Goal: Information Seeking & Learning: Learn about a topic

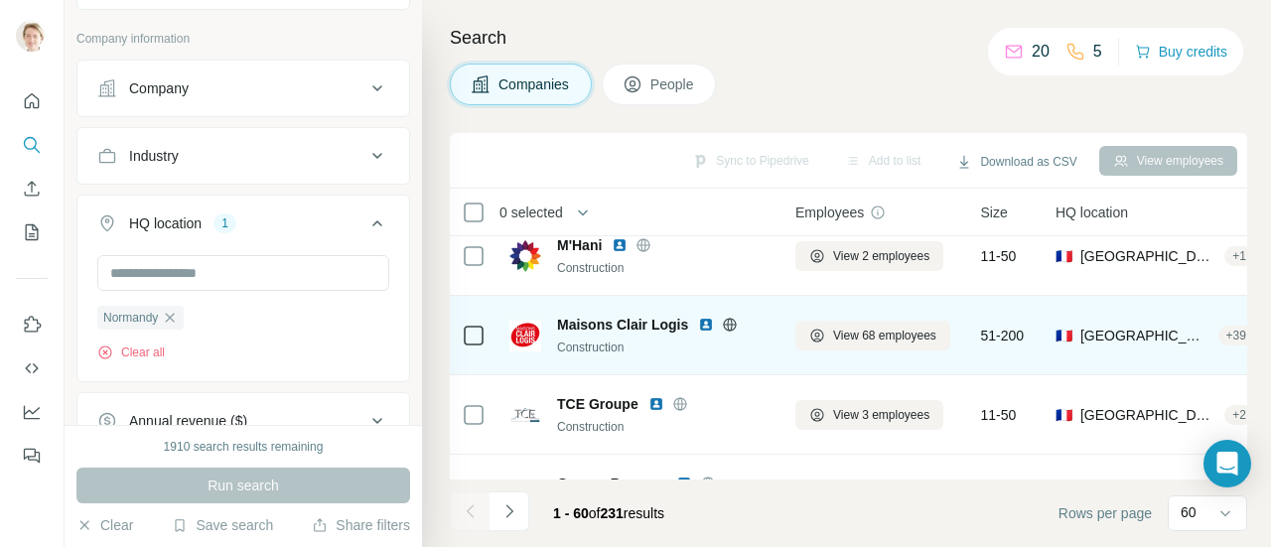
scroll to position [993, 0]
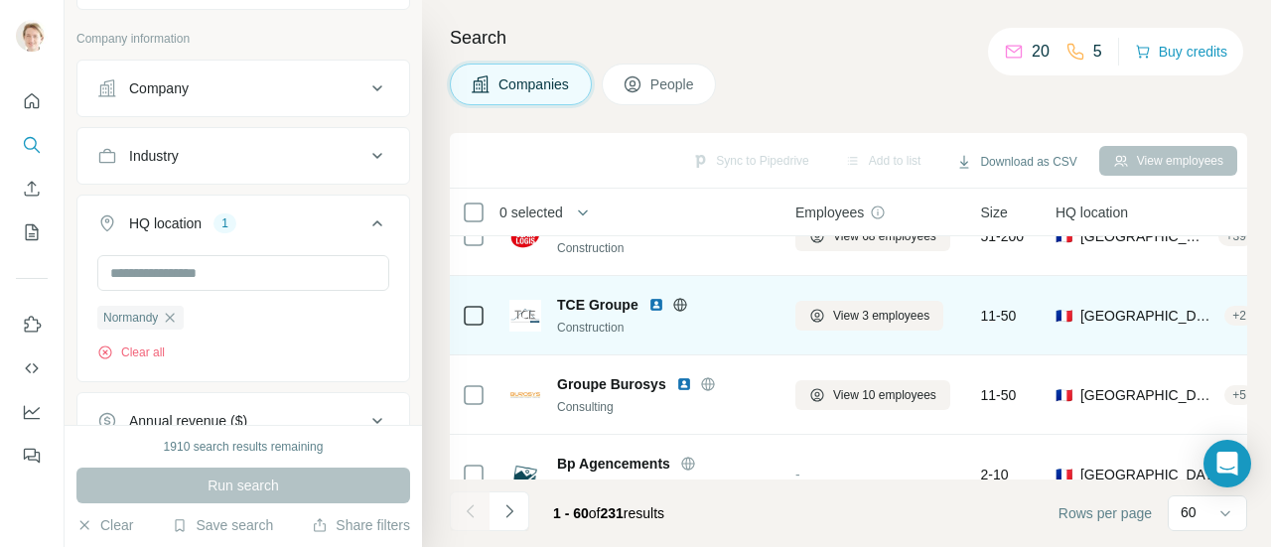
click at [681, 302] on icon at bounding box center [679, 304] width 5 height 13
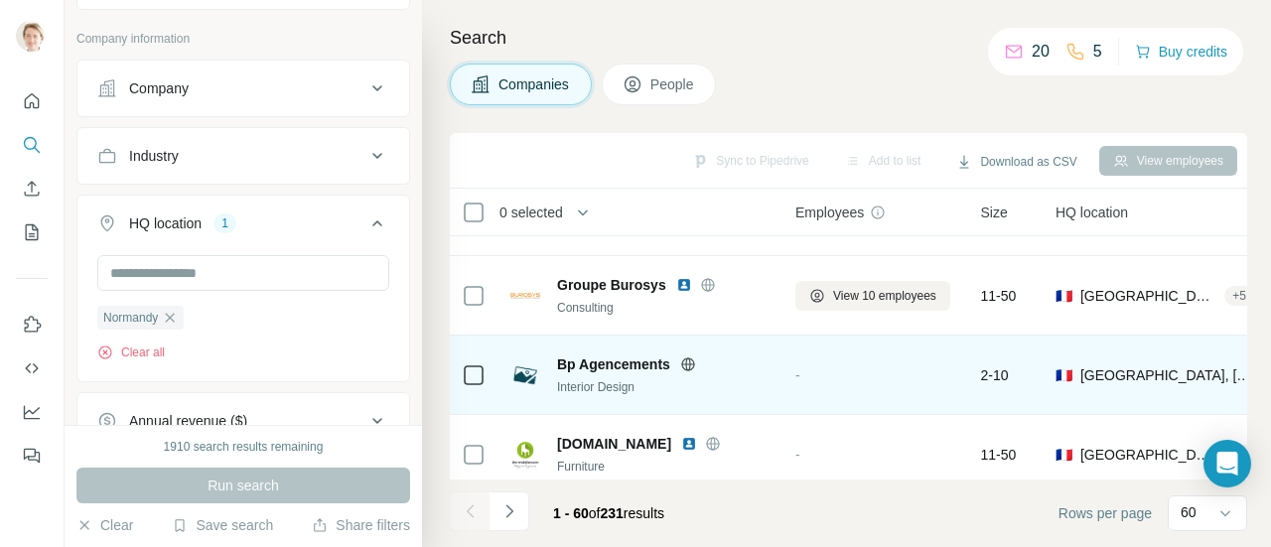
scroll to position [1191, 0]
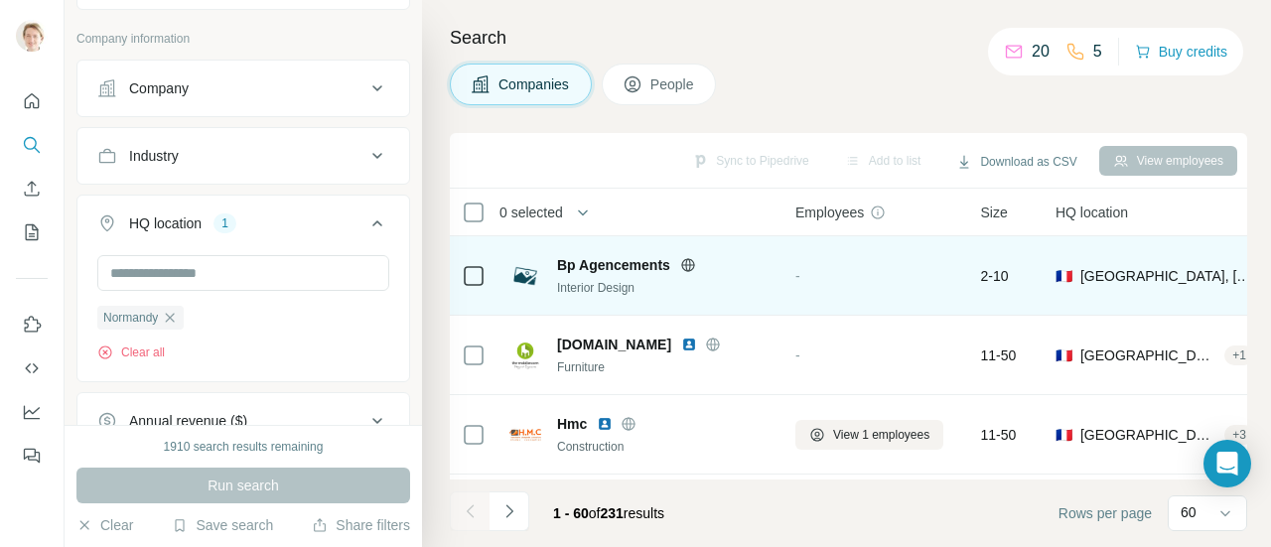
click at [687, 263] on icon at bounding box center [687, 264] width 5 height 13
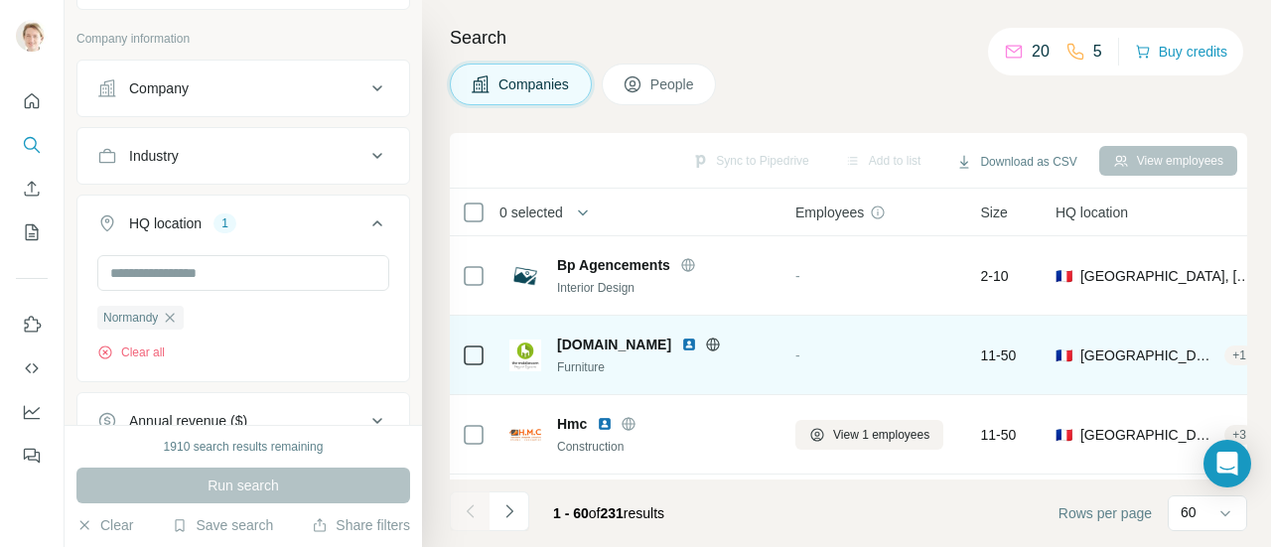
scroll to position [1290, 0]
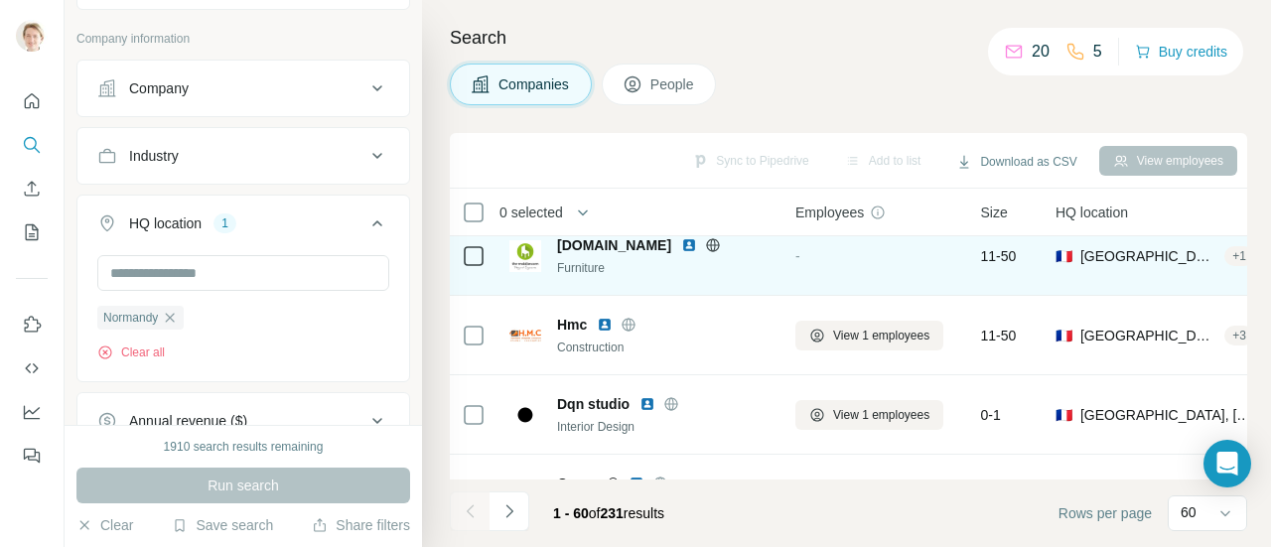
click at [718, 243] on icon at bounding box center [713, 245] width 16 height 16
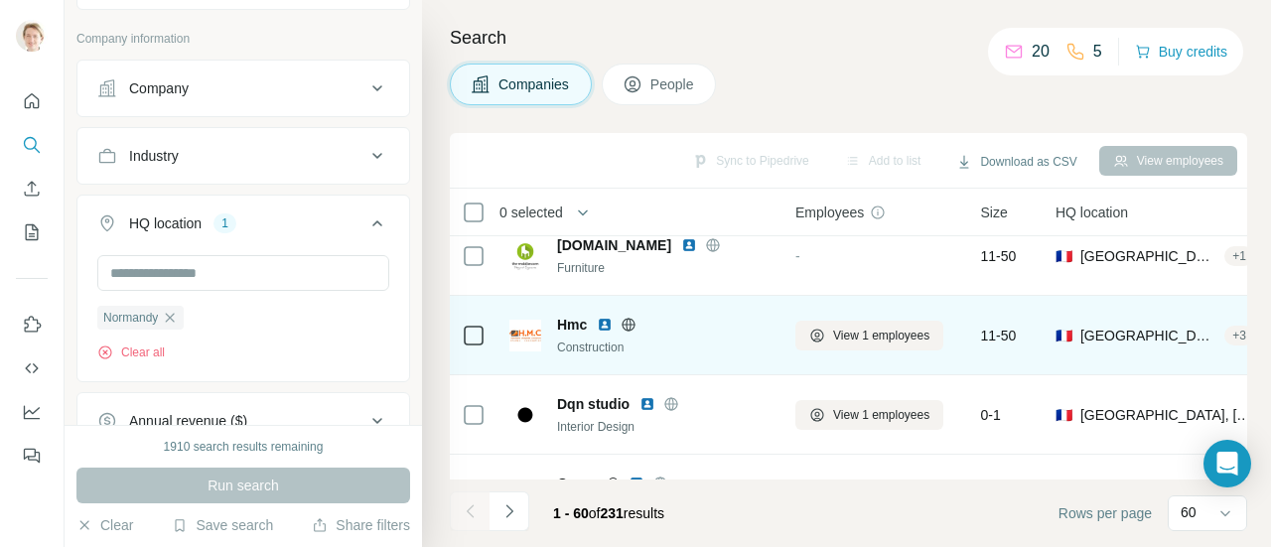
click at [627, 321] on icon at bounding box center [628, 324] width 5 height 13
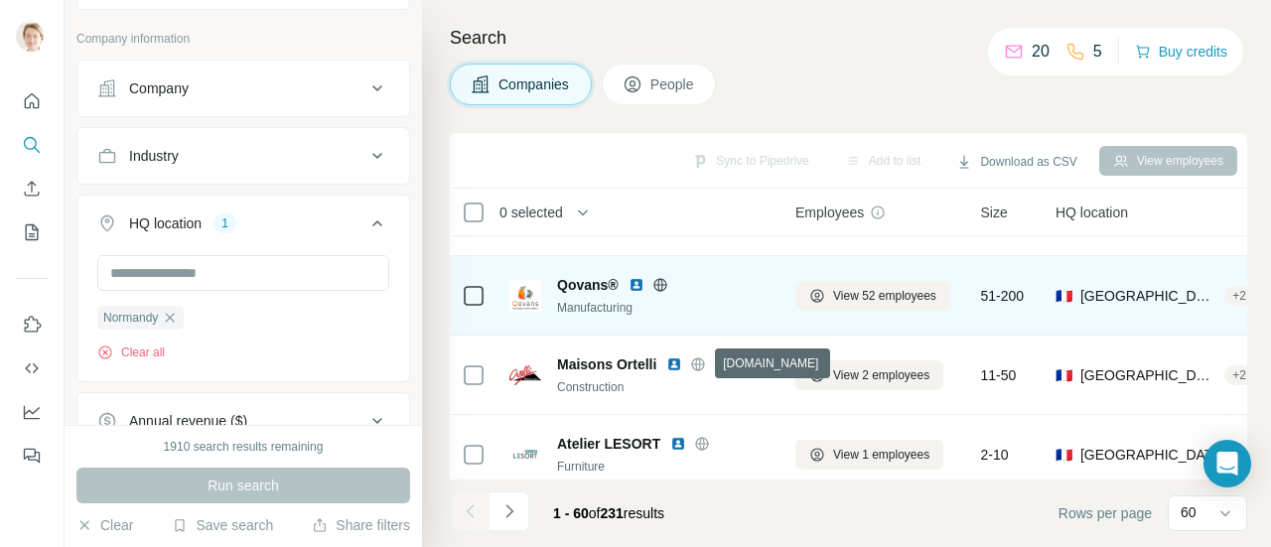
scroll to position [1588, 0]
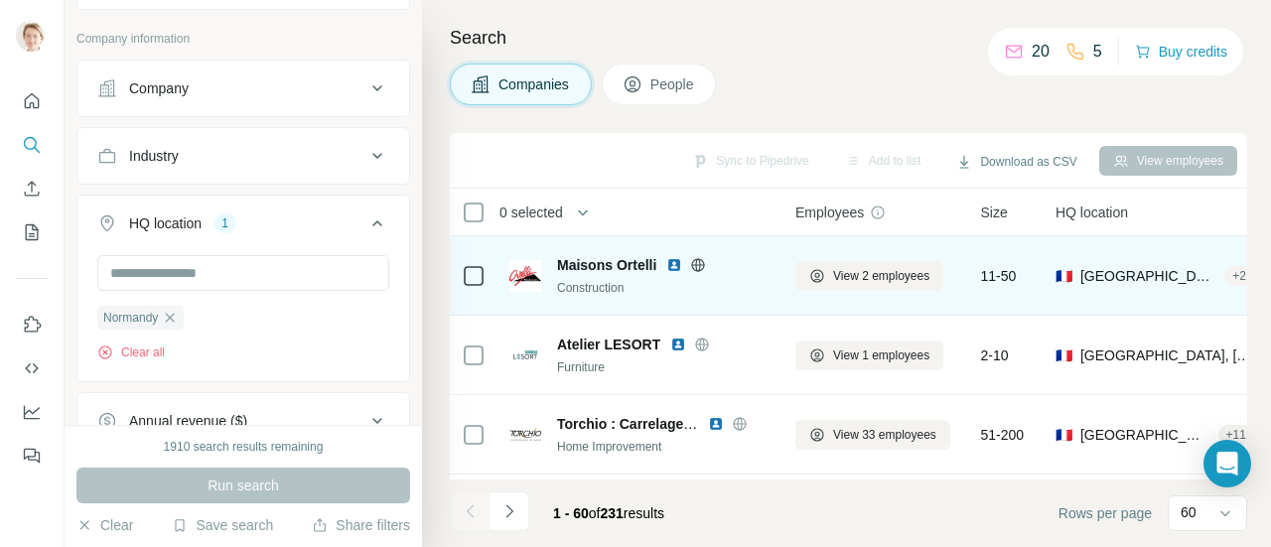
click at [698, 265] on icon at bounding box center [698, 265] width 16 height 16
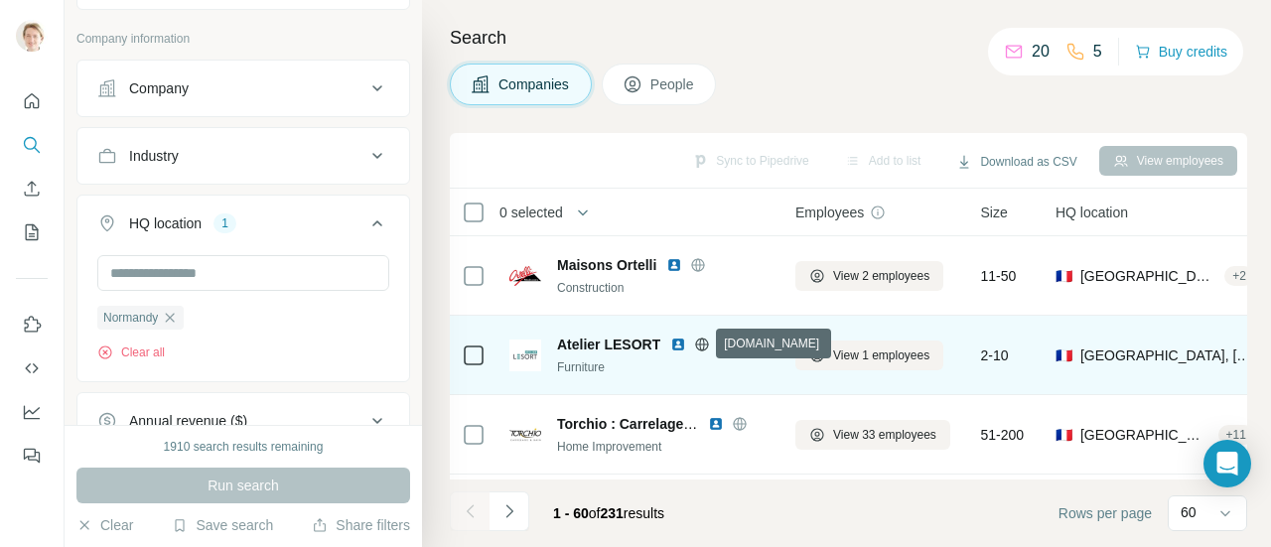
click at [698, 344] on icon at bounding box center [702, 345] width 16 height 16
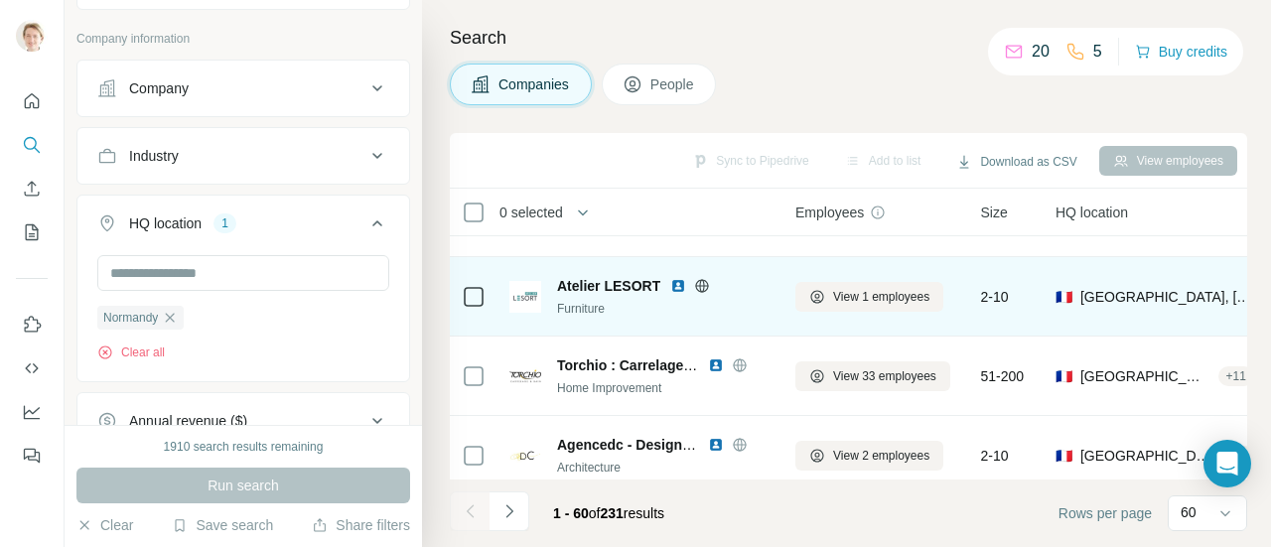
scroll to position [1688, 0]
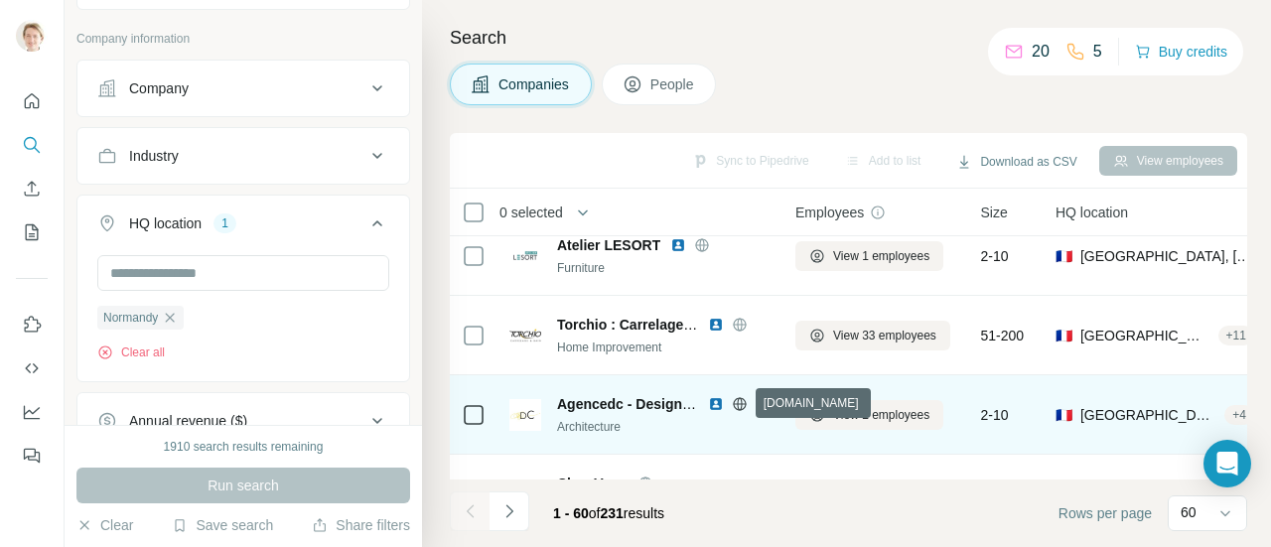
click at [740, 398] on icon at bounding box center [739, 403] width 5 height 13
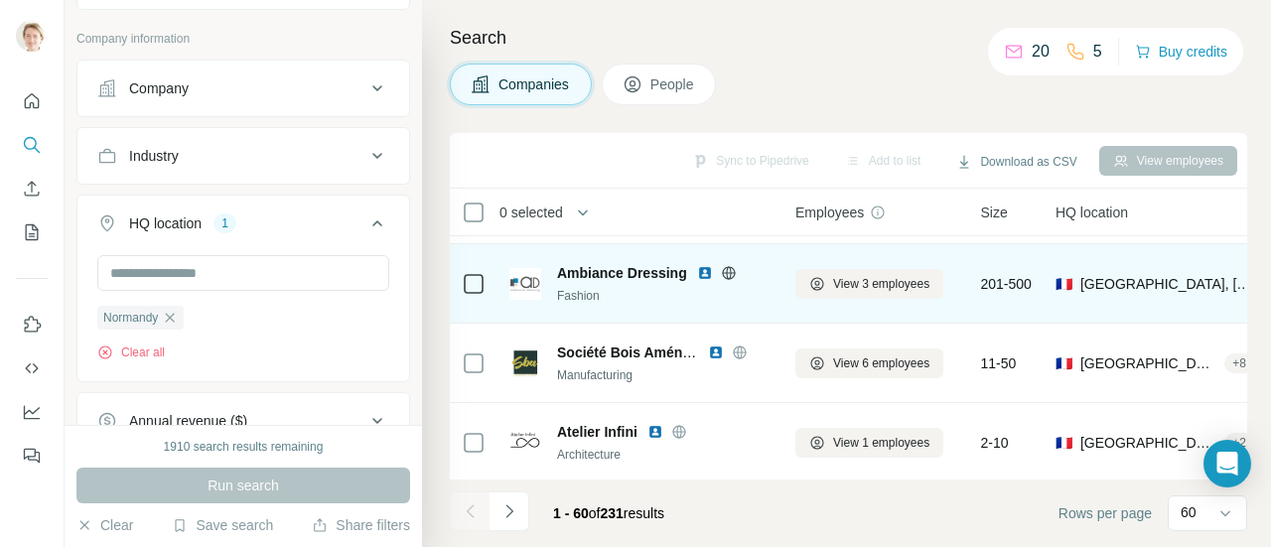
scroll to position [2085, 0]
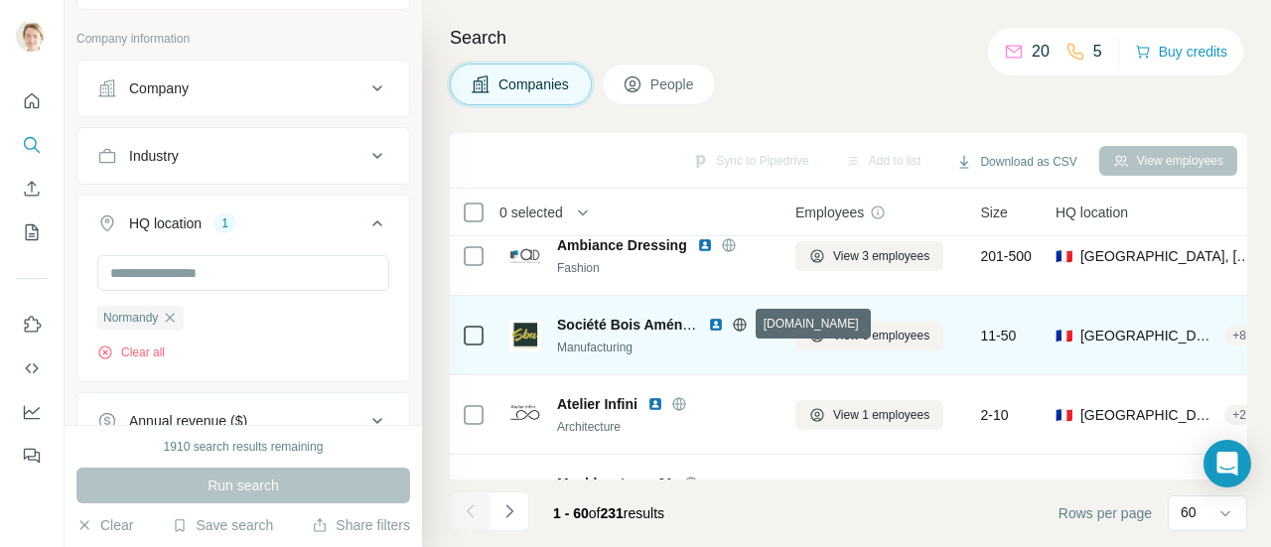
click at [743, 321] on icon at bounding box center [740, 325] width 16 height 16
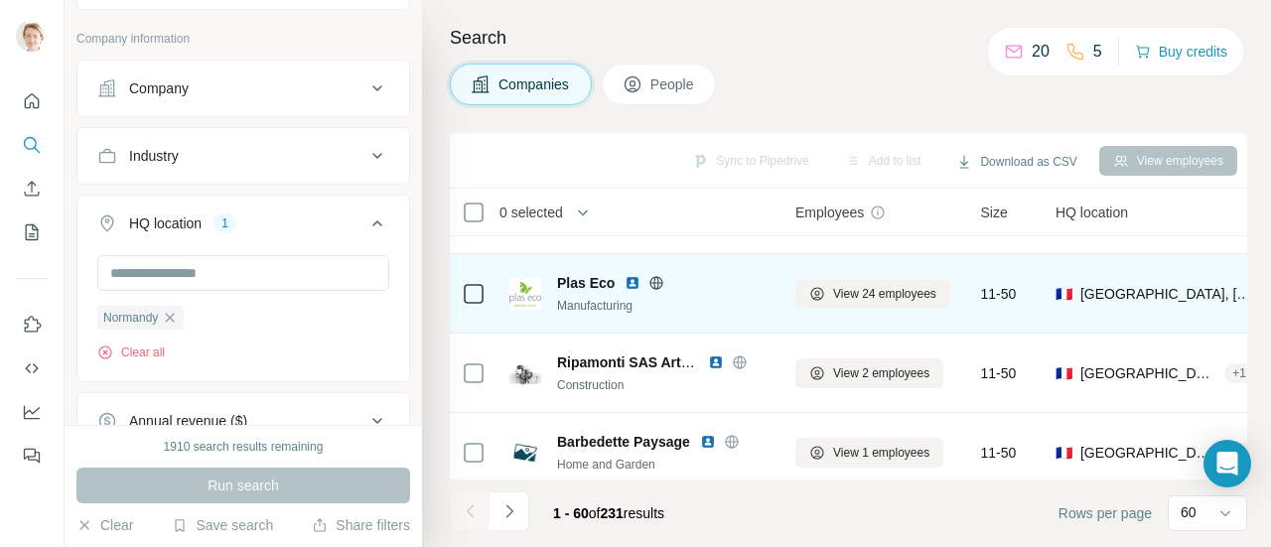
scroll to position [2879, 0]
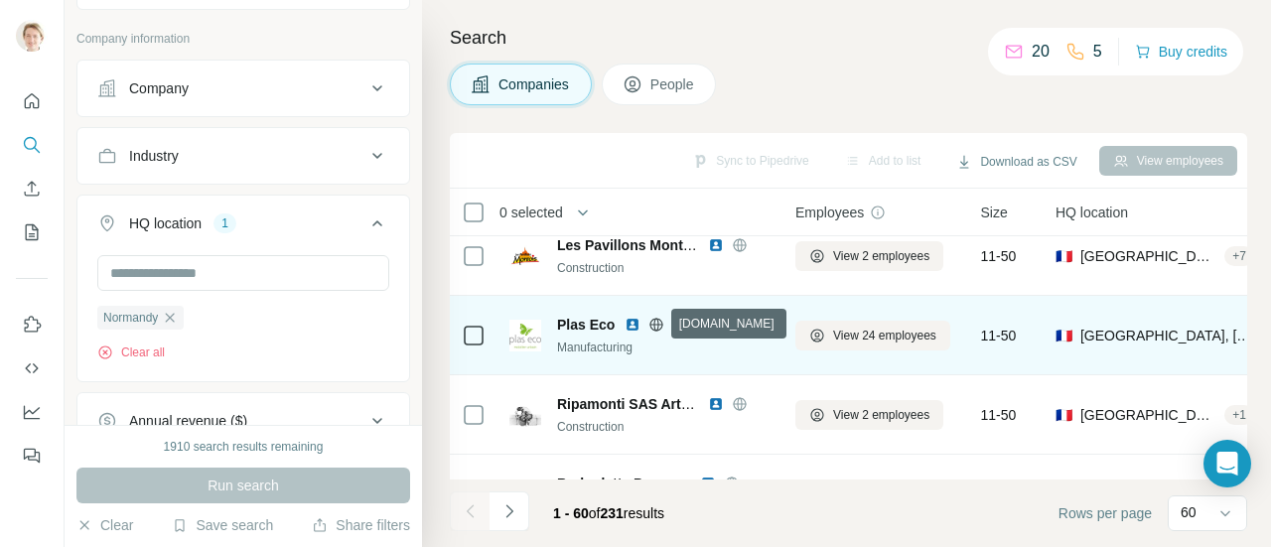
click at [655, 324] on icon at bounding box center [656, 324] width 13 height 1
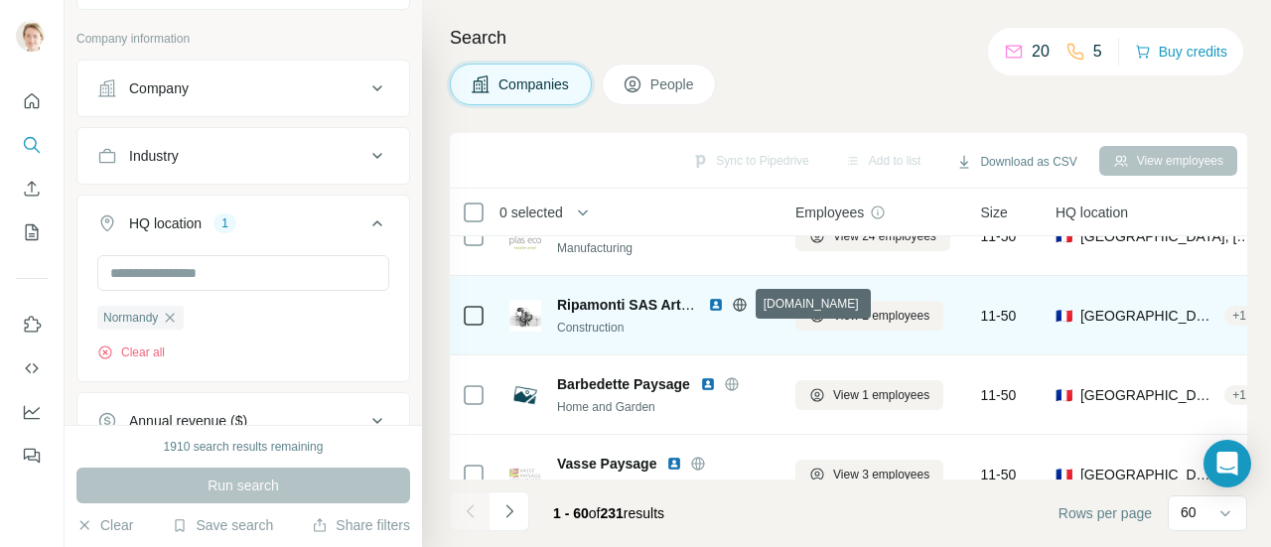
click at [741, 303] on icon at bounding box center [739, 304] width 5 height 13
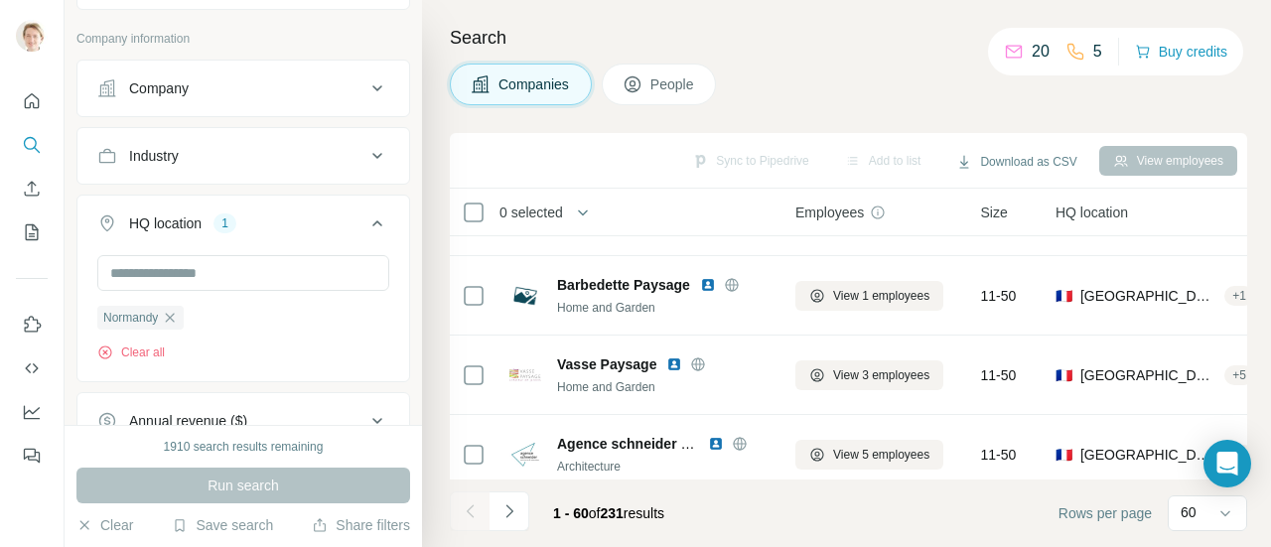
scroll to position [3177, 0]
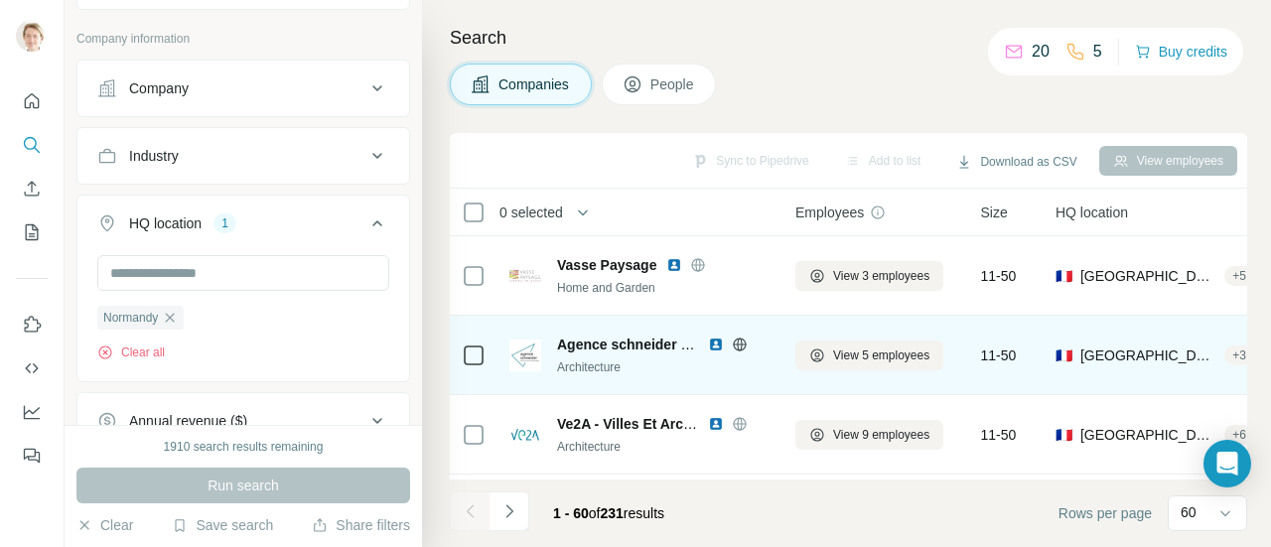
click at [738, 338] on icon at bounding box center [739, 344] width 13 height 13
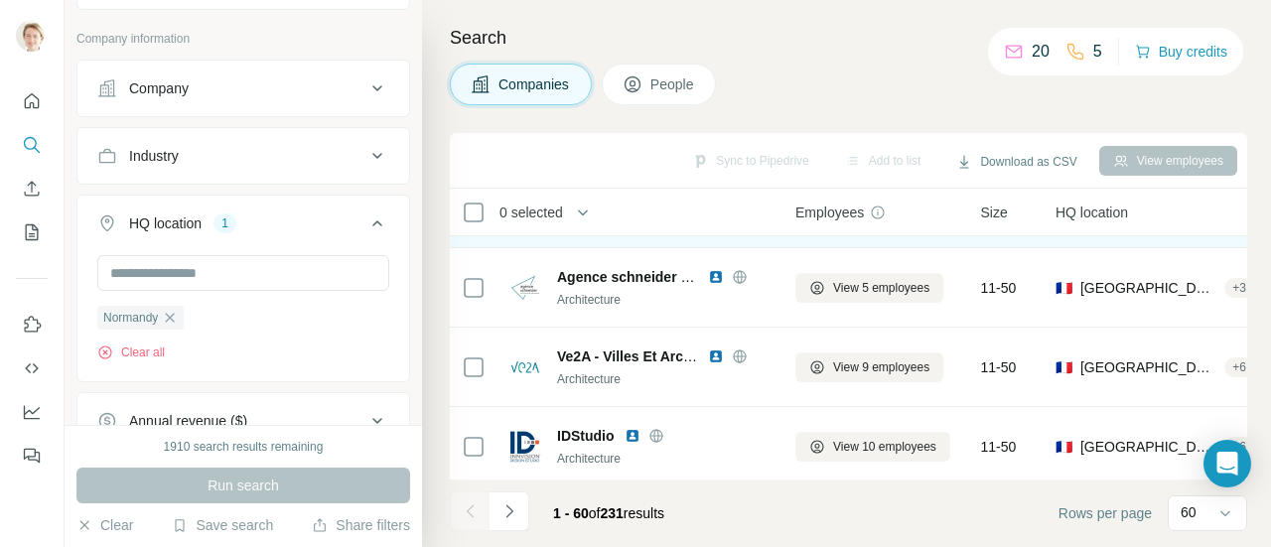
scroll to position [3276, 0]
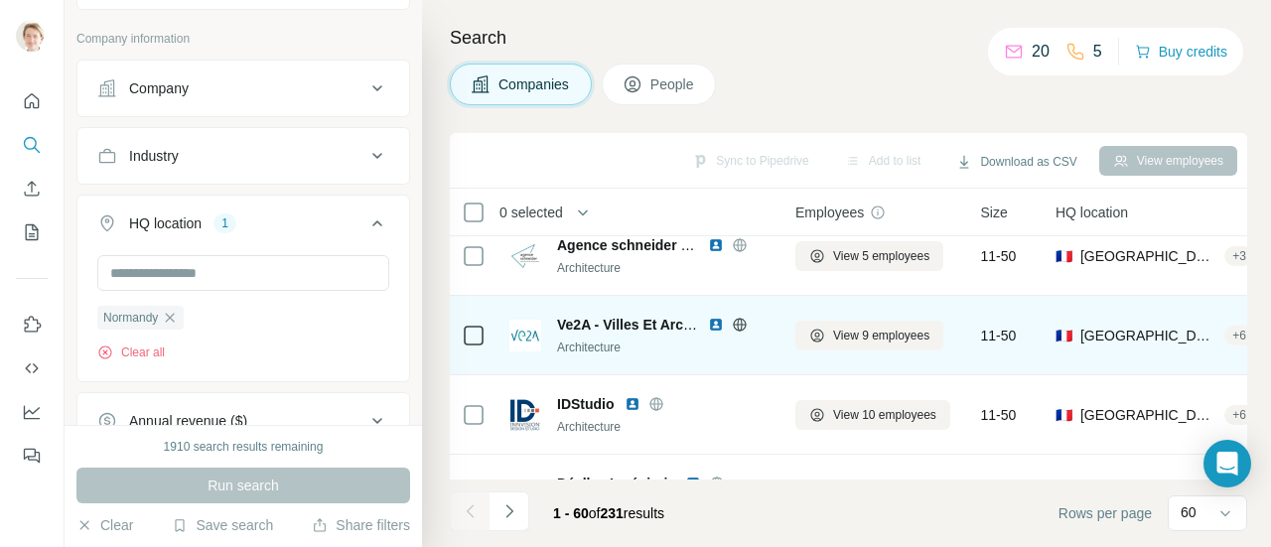
click at [735, 318] on icon at bounding box center [740, 325] width 16 height 16
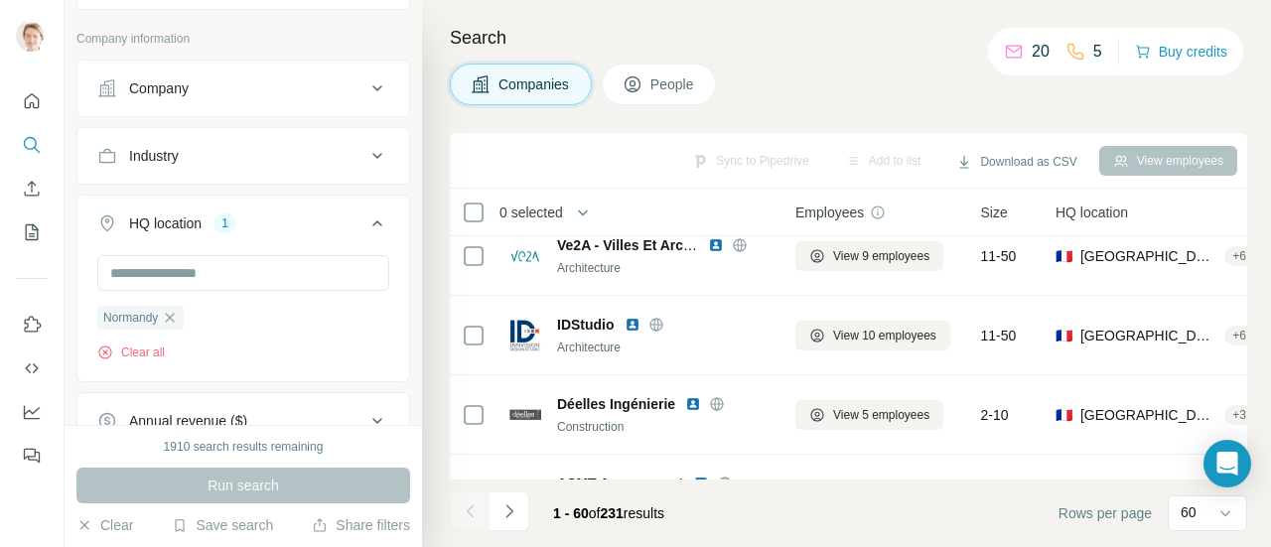
scroll to position [3375, 0]
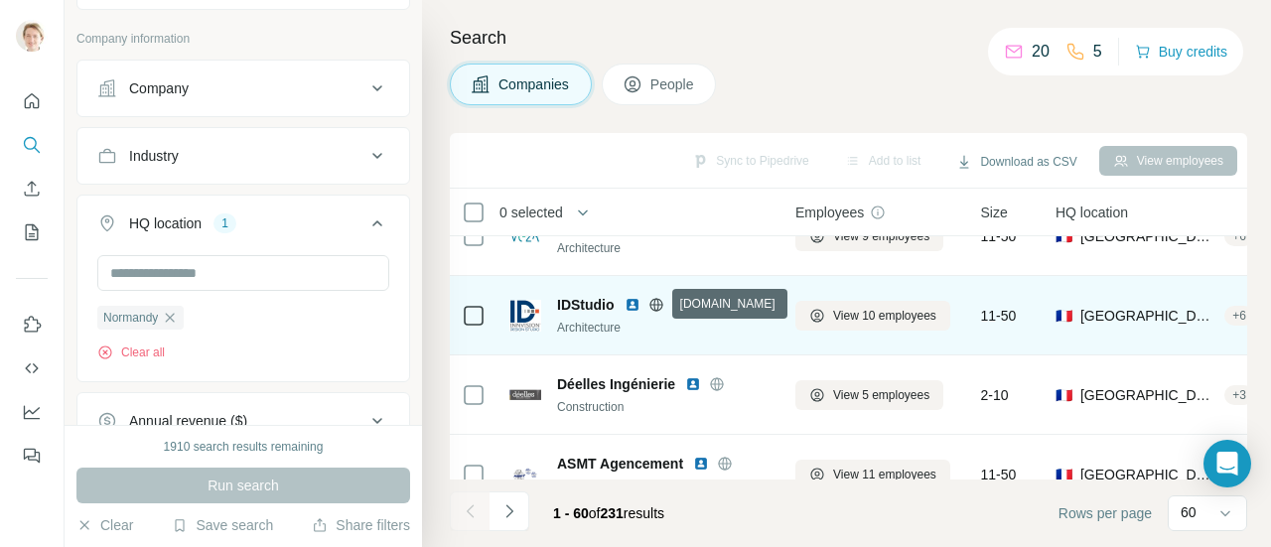
click at [650, 301] on icon at bounding box center [655, 304] width 13 height 13
click at [520, 316] on img at bounding box center [525, 316] width 32 height 32
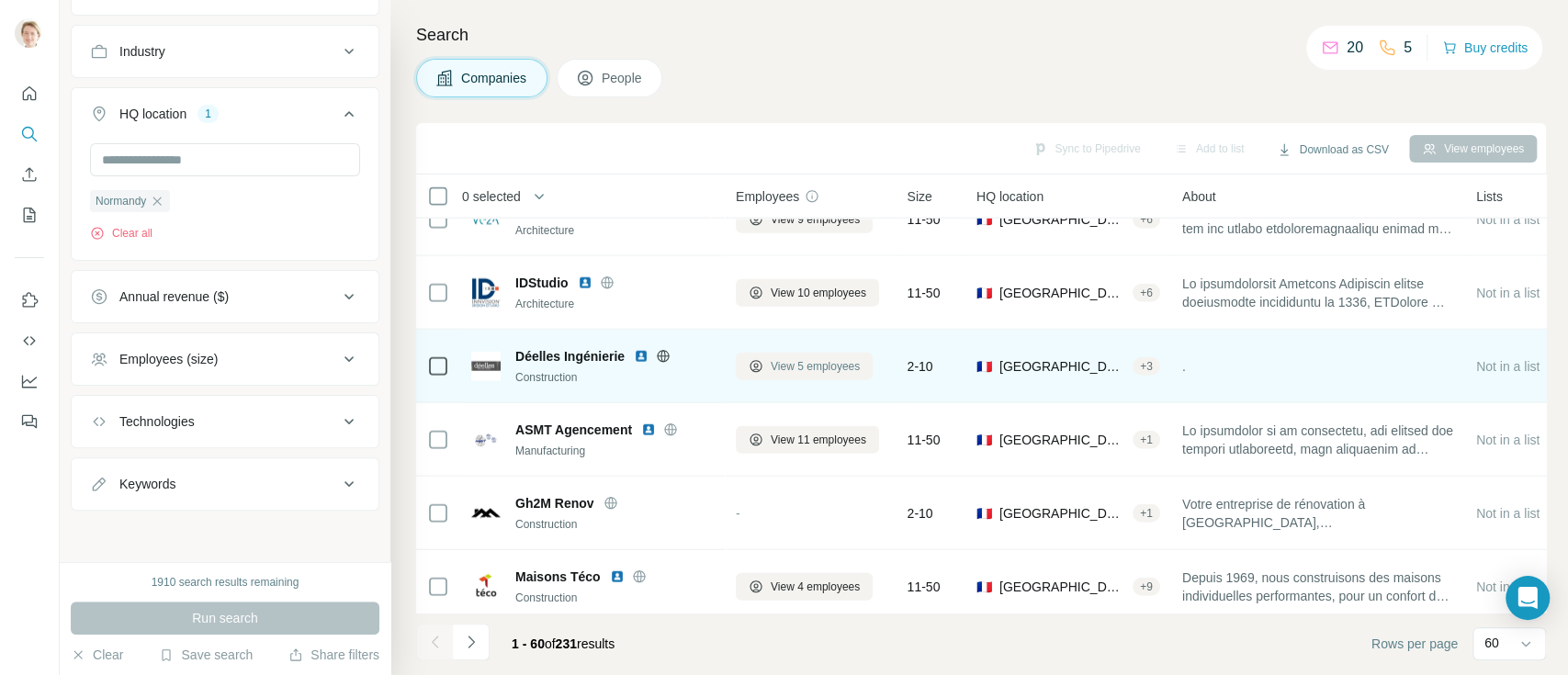
scroll to position [2827, 0]
click at [665, 359] on icon at bounding box center [663, 354] width 5 height 12
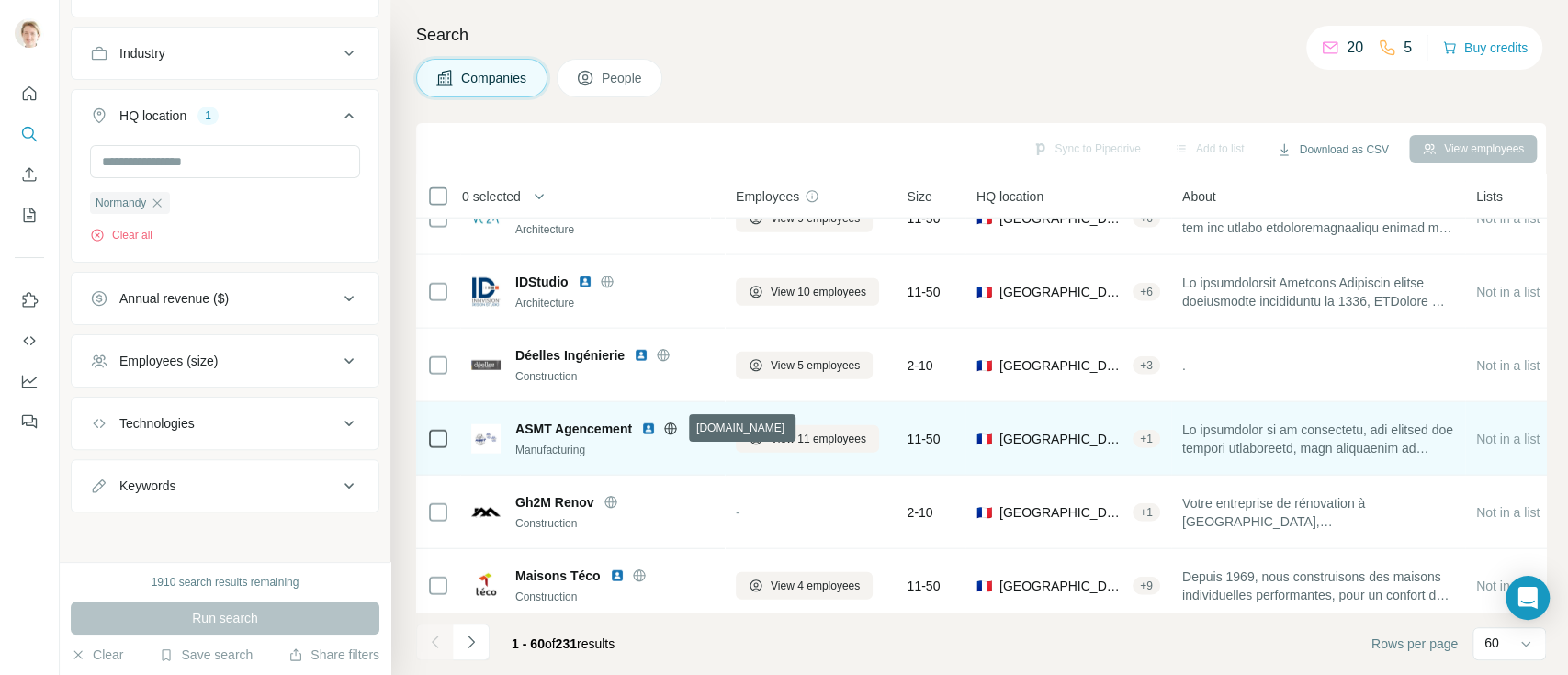
click at [673, 427] on icon at bounding box center [671, 428] width 5 height 12
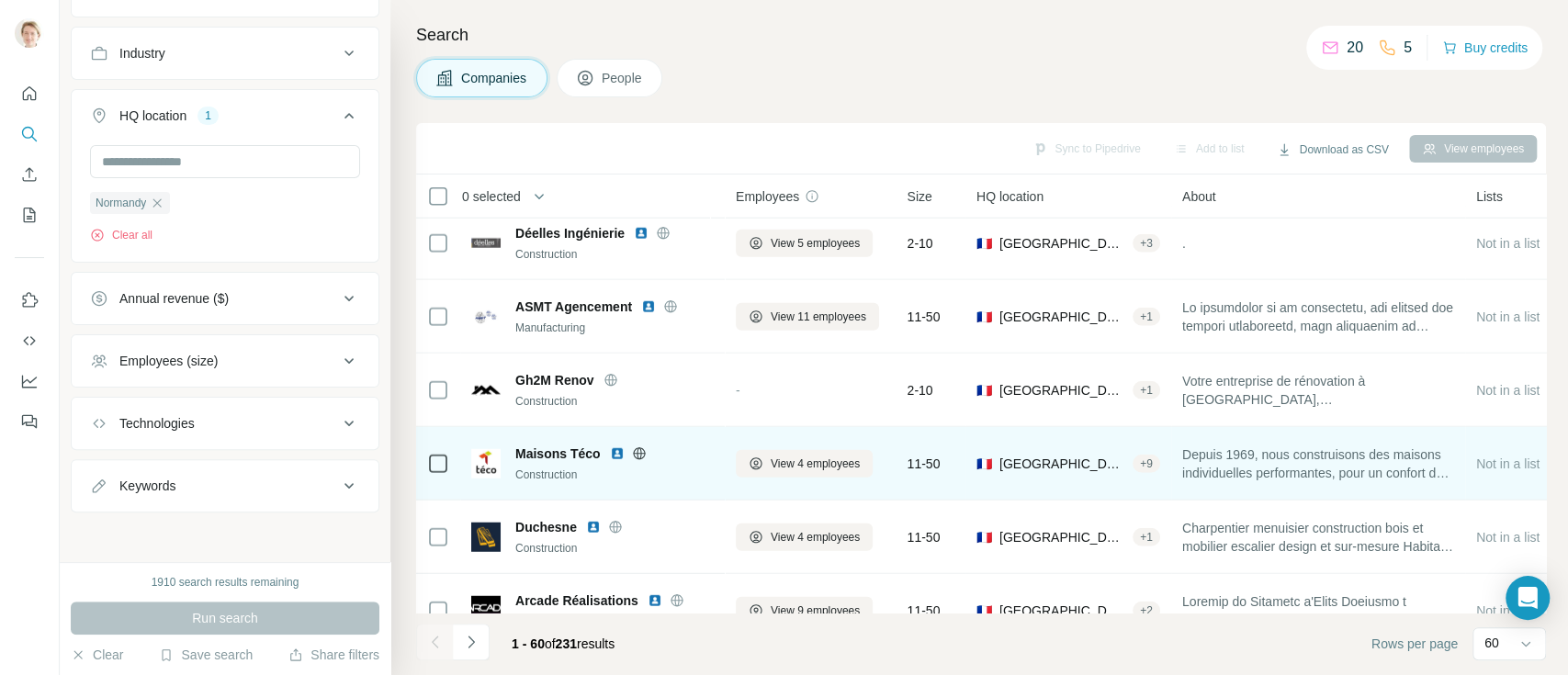
scroll to position [3365, 0]
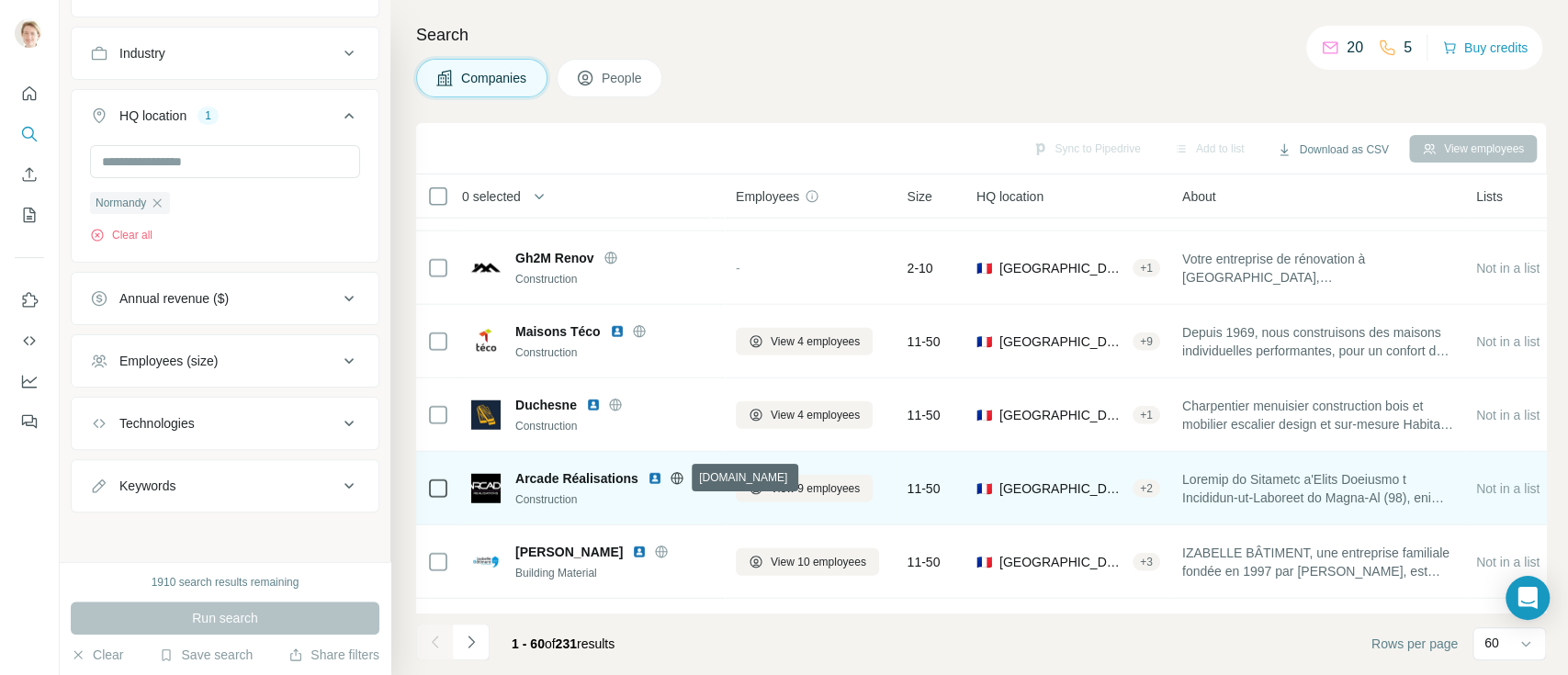
click at [676, 475] on icon at bounding box center [677, 478] width 15 height 15
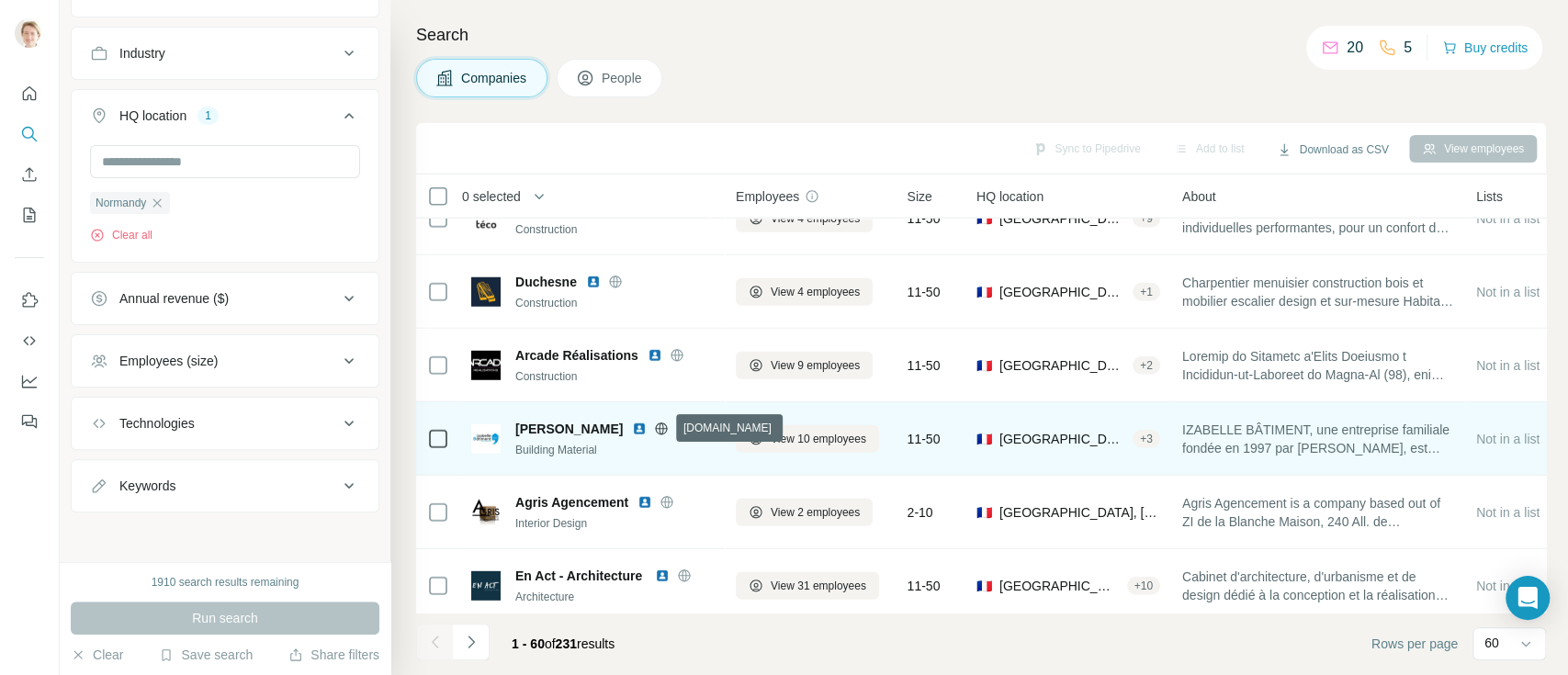
click at [662, 428] on icon at bounding box center [661, 428] width 5 height 12
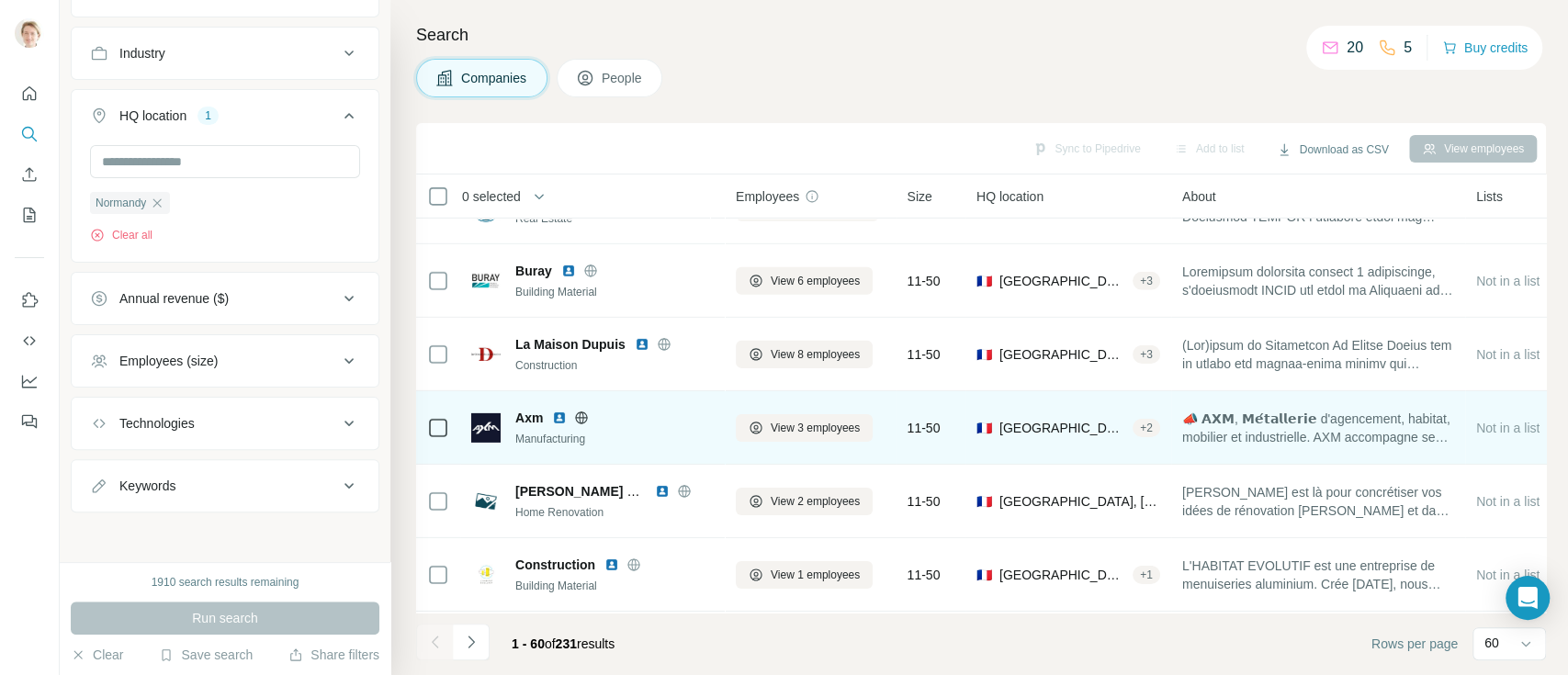
scroll to position [3977, 0]
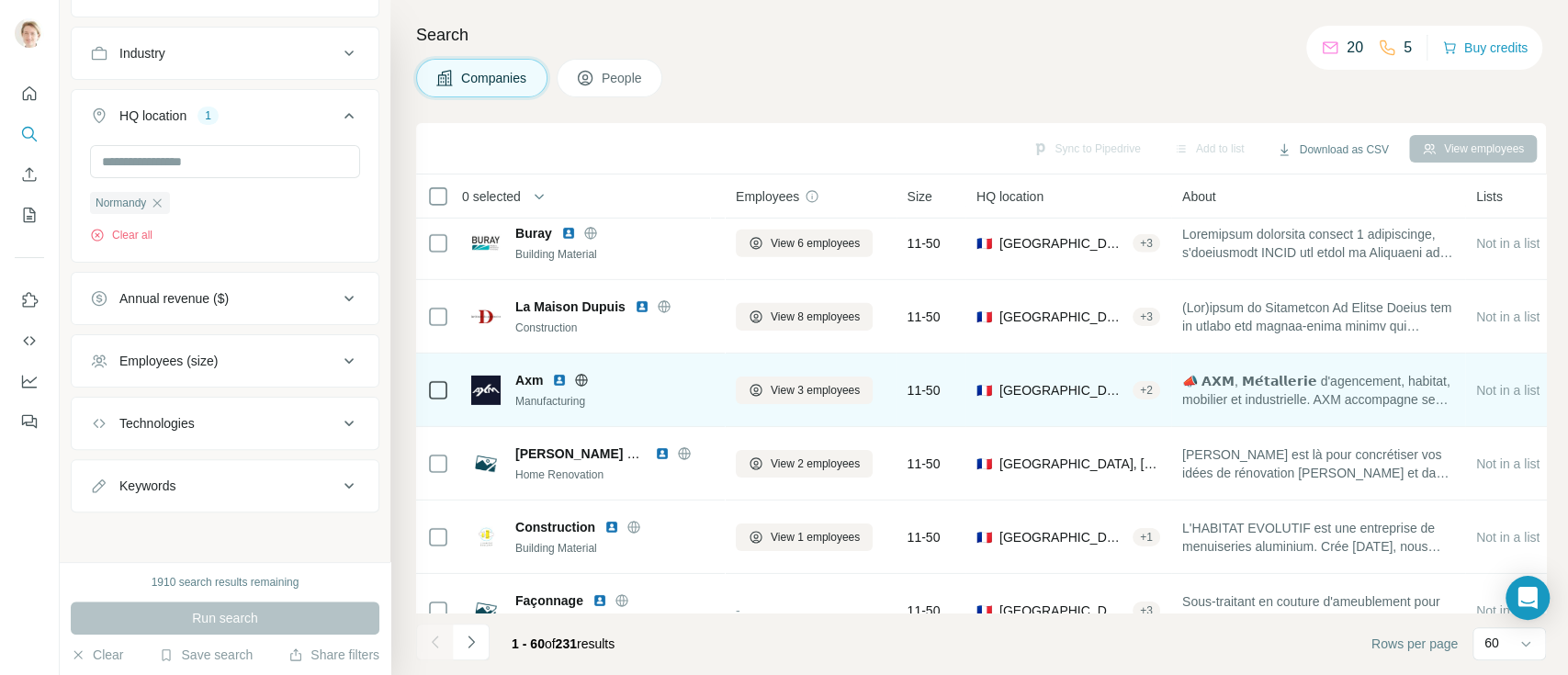
click at [580, 381] on icon at bounding box center [581, 380] width 15 height 15
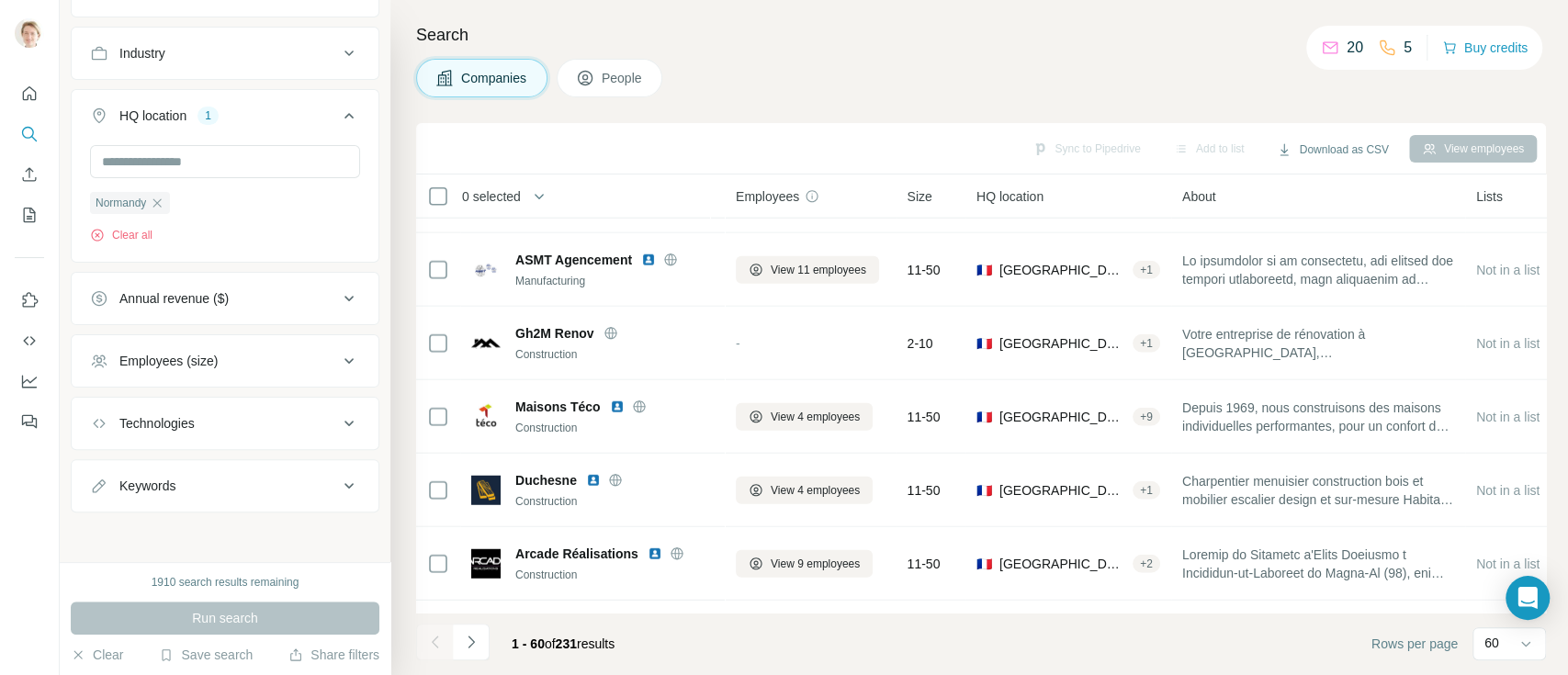
scroll to position [4024, 0]
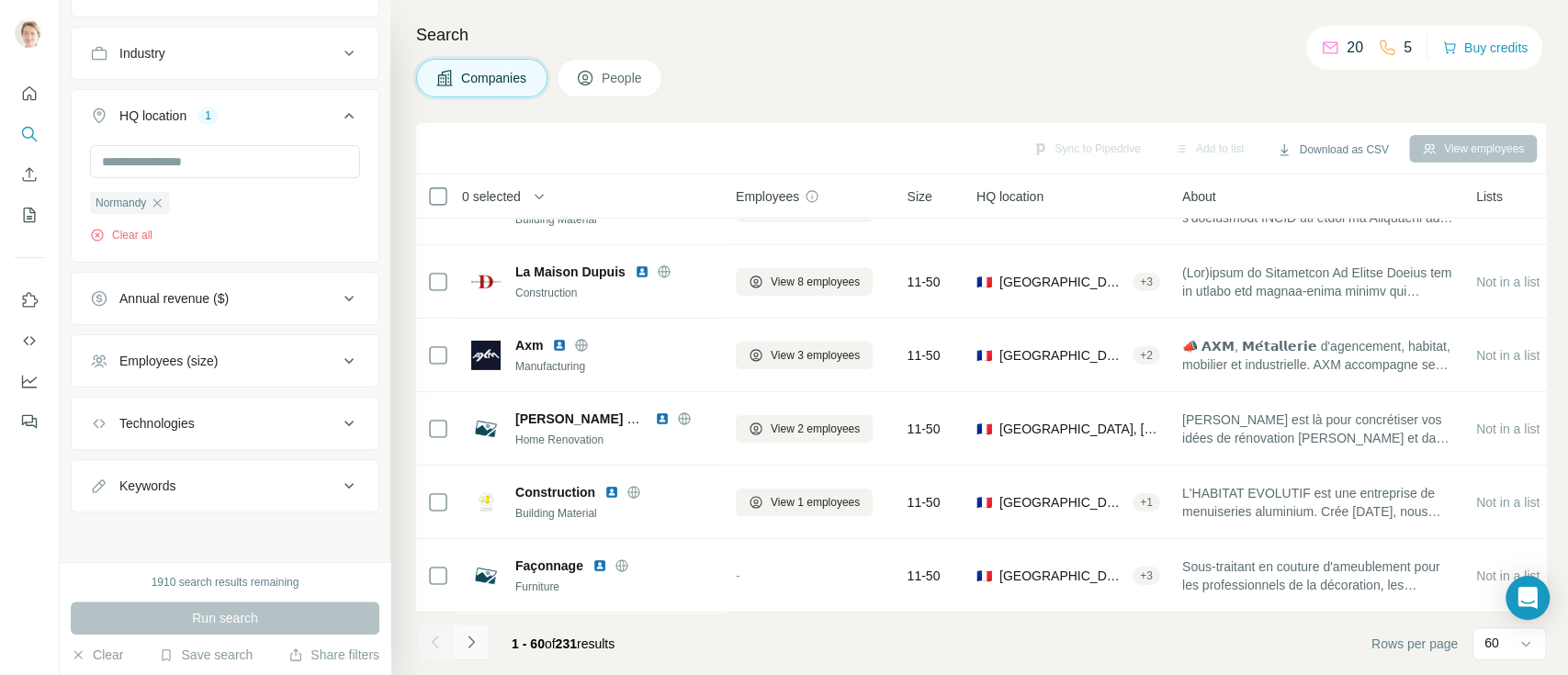
click at [464, 505] on icon "Navigate to next page" at bounding box center [471, 642] width 19 height 18
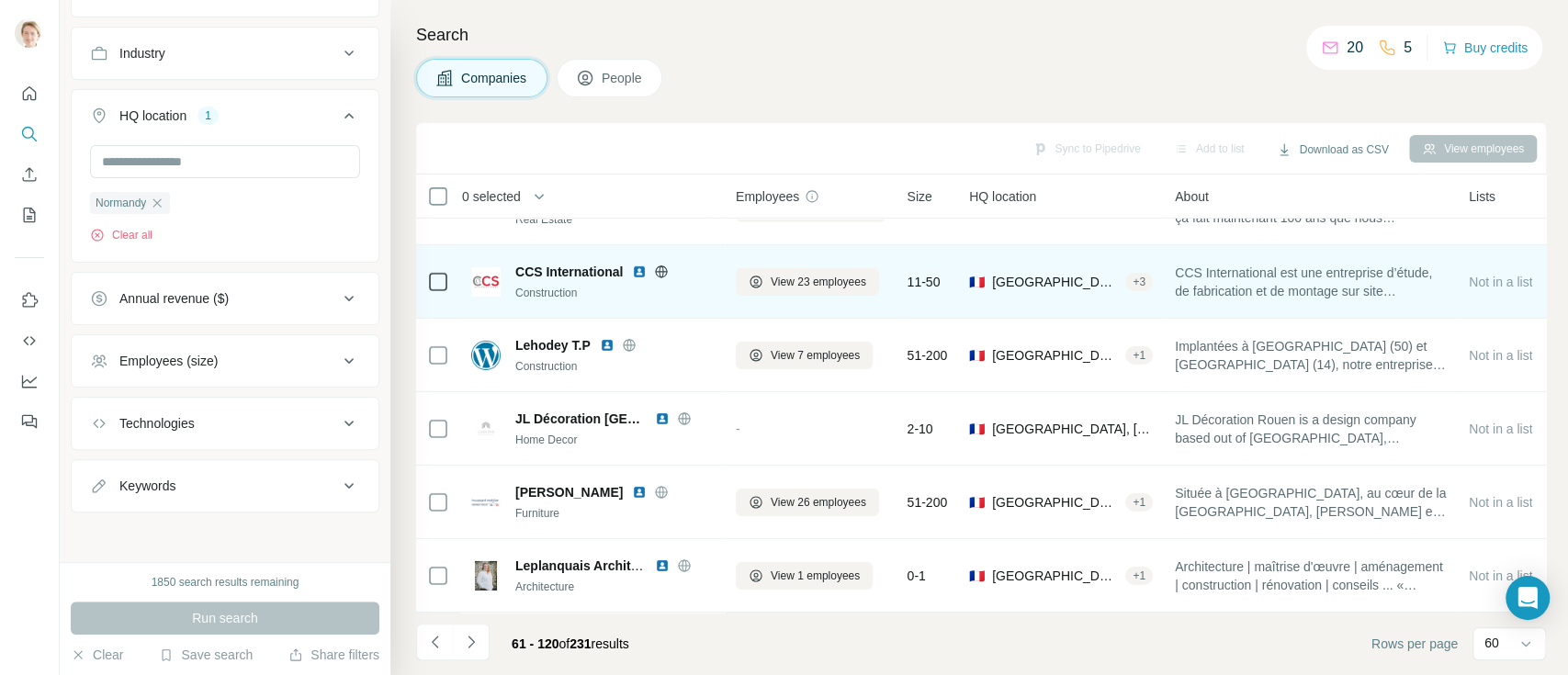
click at [668, 265] on icon at bounding box center [661, 271] width 12 height 12
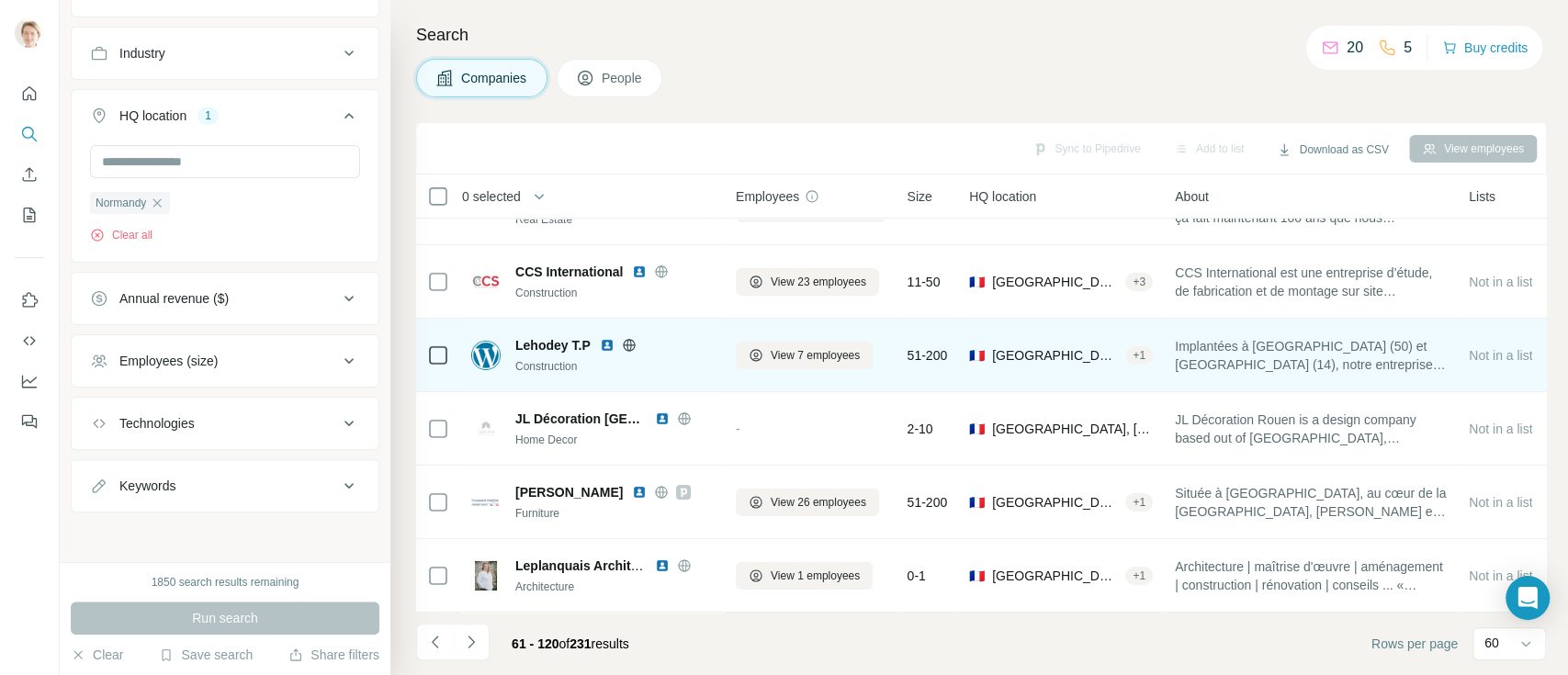
click at [638, 338] on div at bounding box center [629, 345] width 59 height 15
click at [626, 338] on icon at bounding box center [629, 345] width 15 height 15
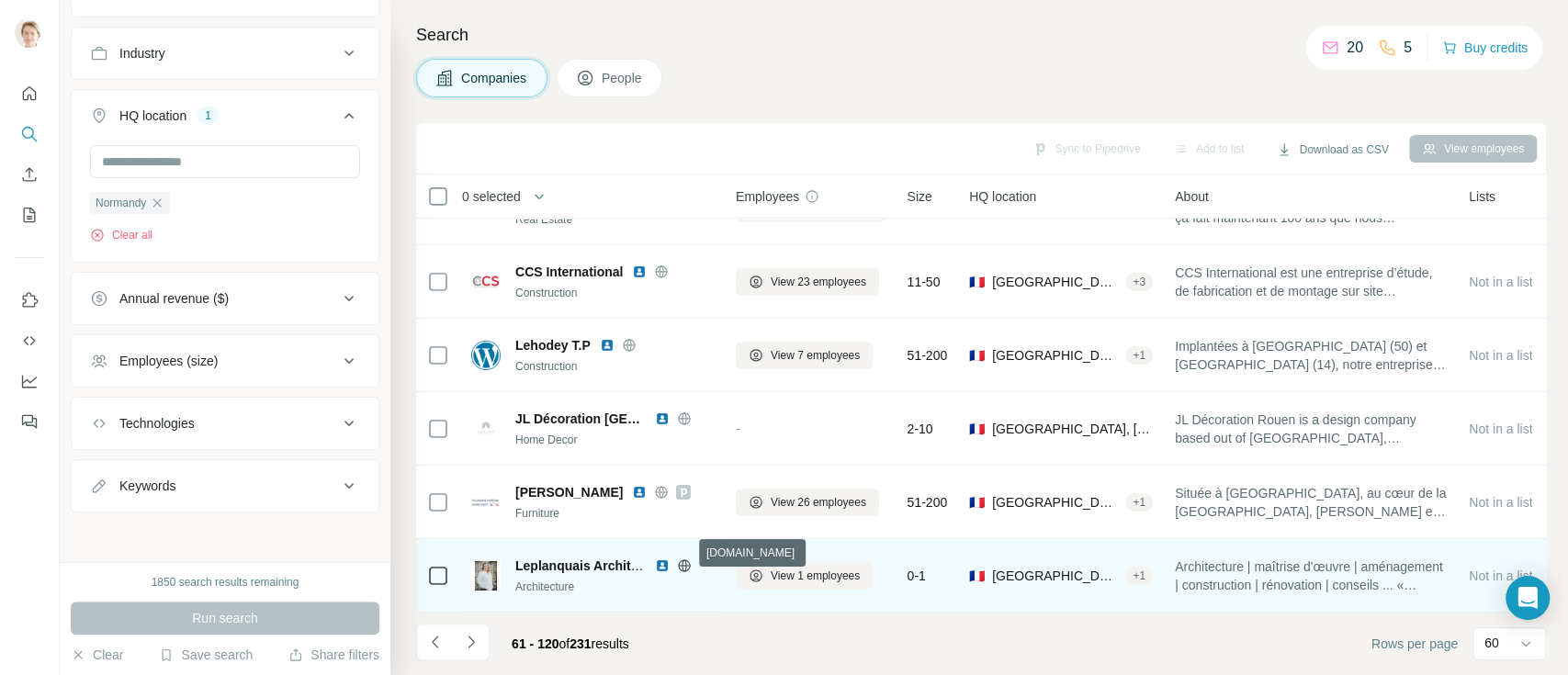
click at [684, 505] on icon at bounding box center [684, 565] width 5 height 12
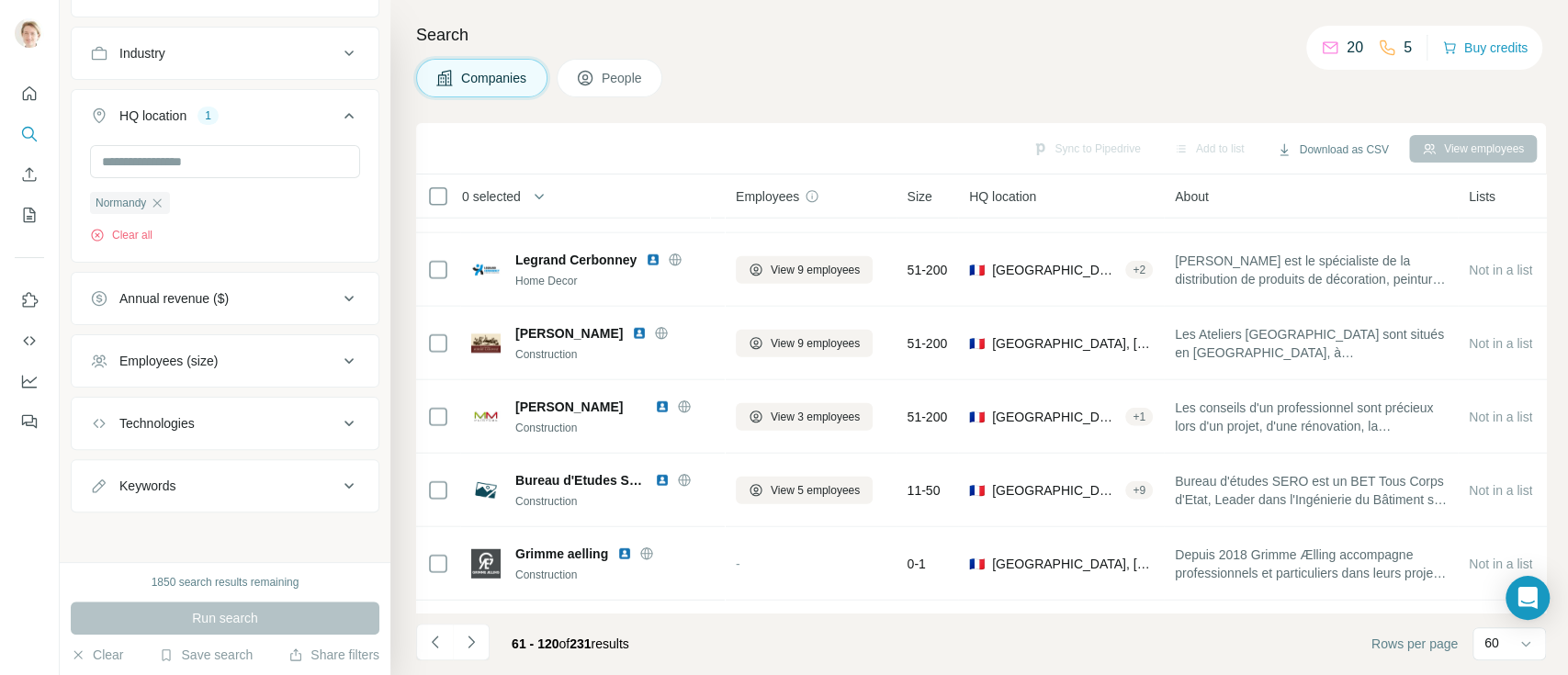
scroll to position [0, 0]
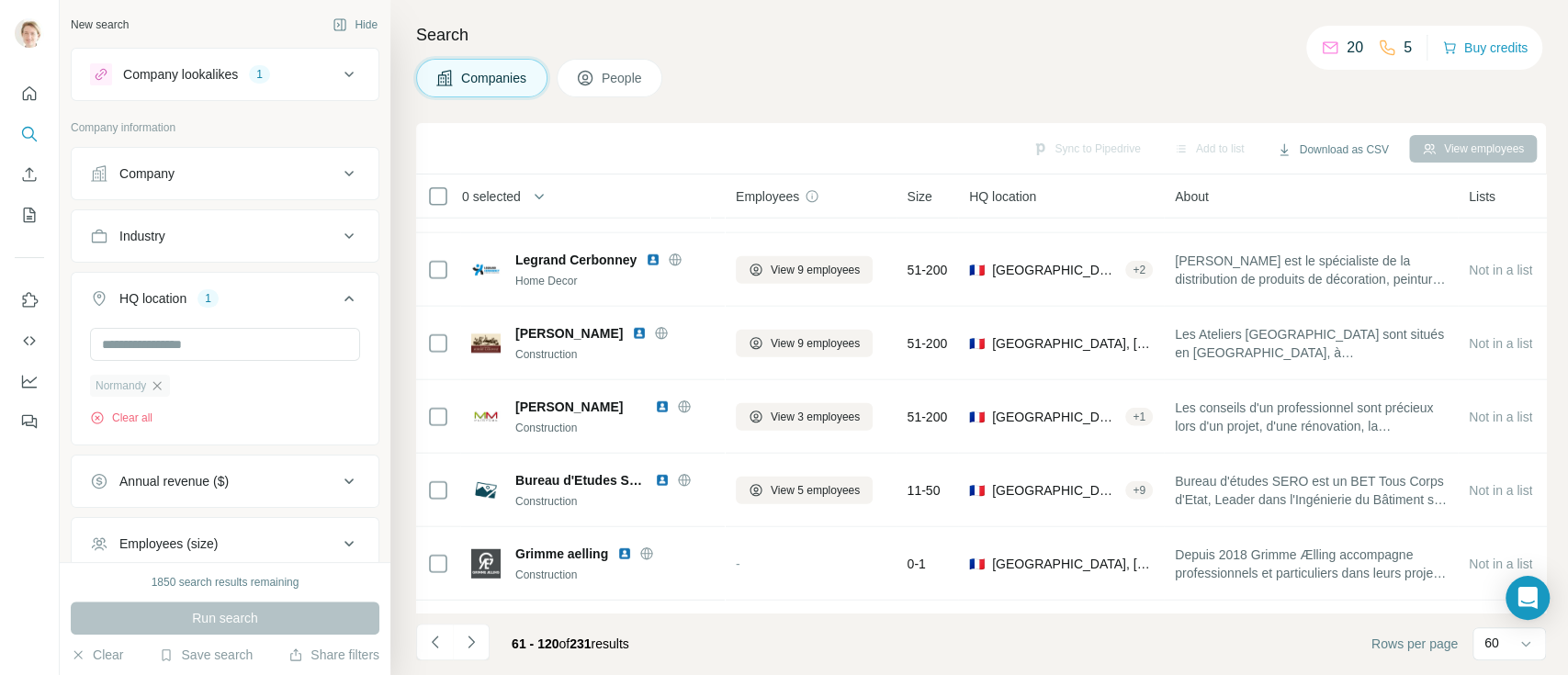
click at [162, 386] on icon "button" at bounding box center [157, 385] width 8 height 8
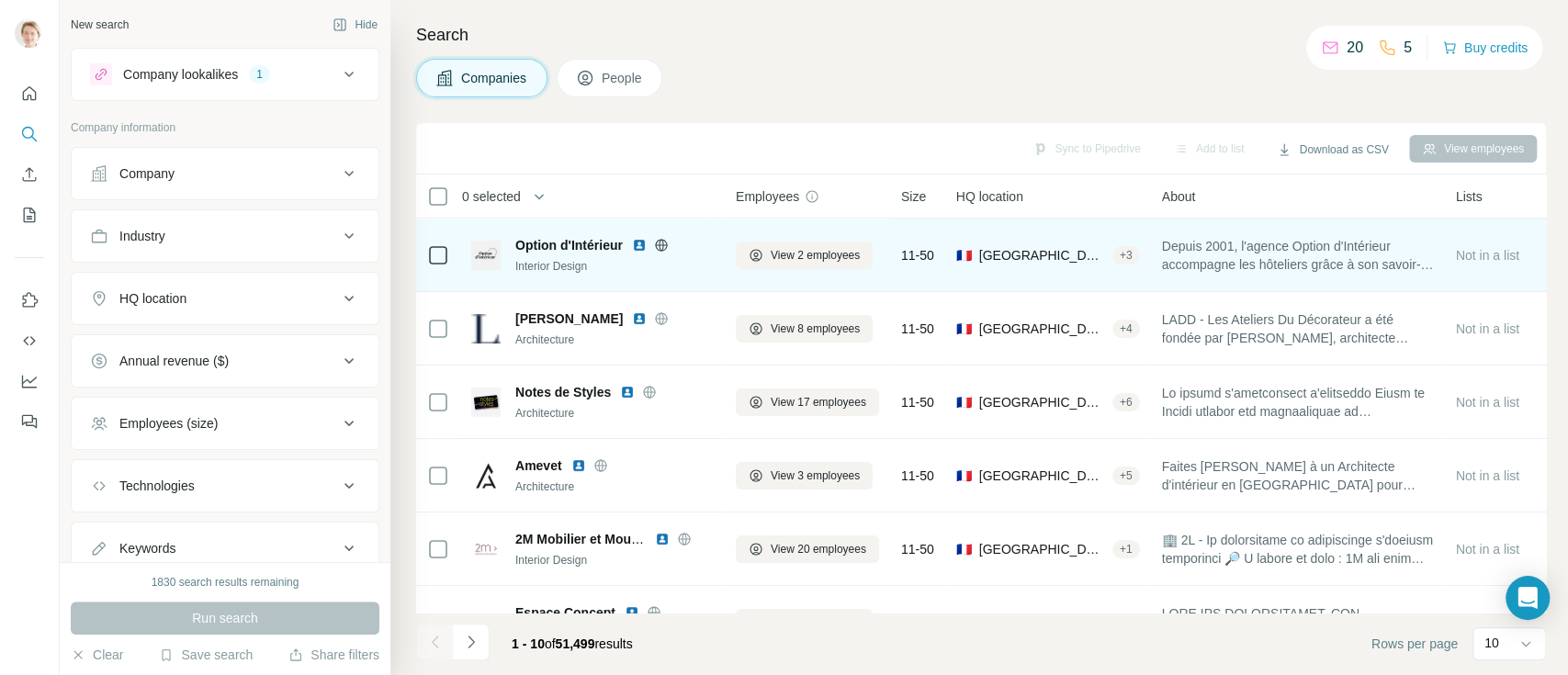
click at [661, 246] on icon at bounding box center [661, 244] width 5 height 12
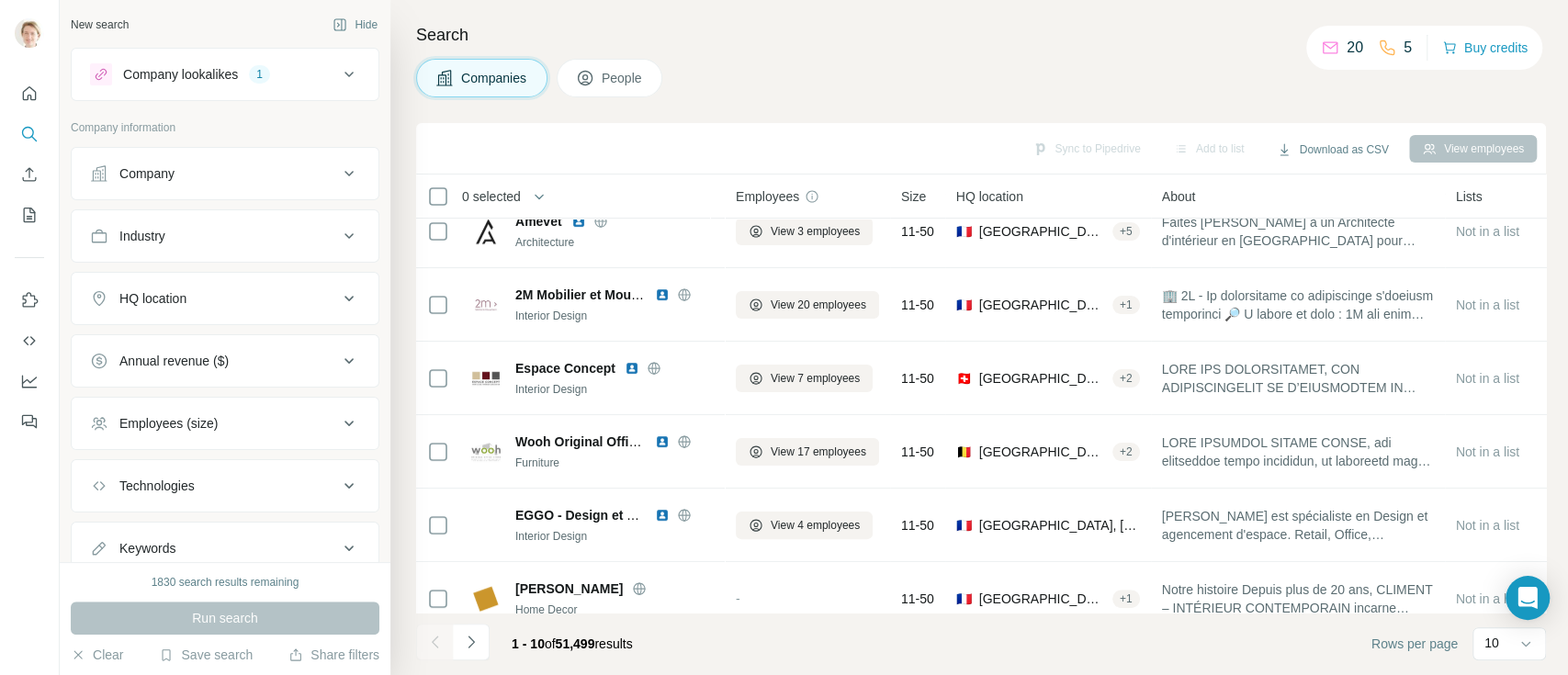
scroll to position [352, 0]
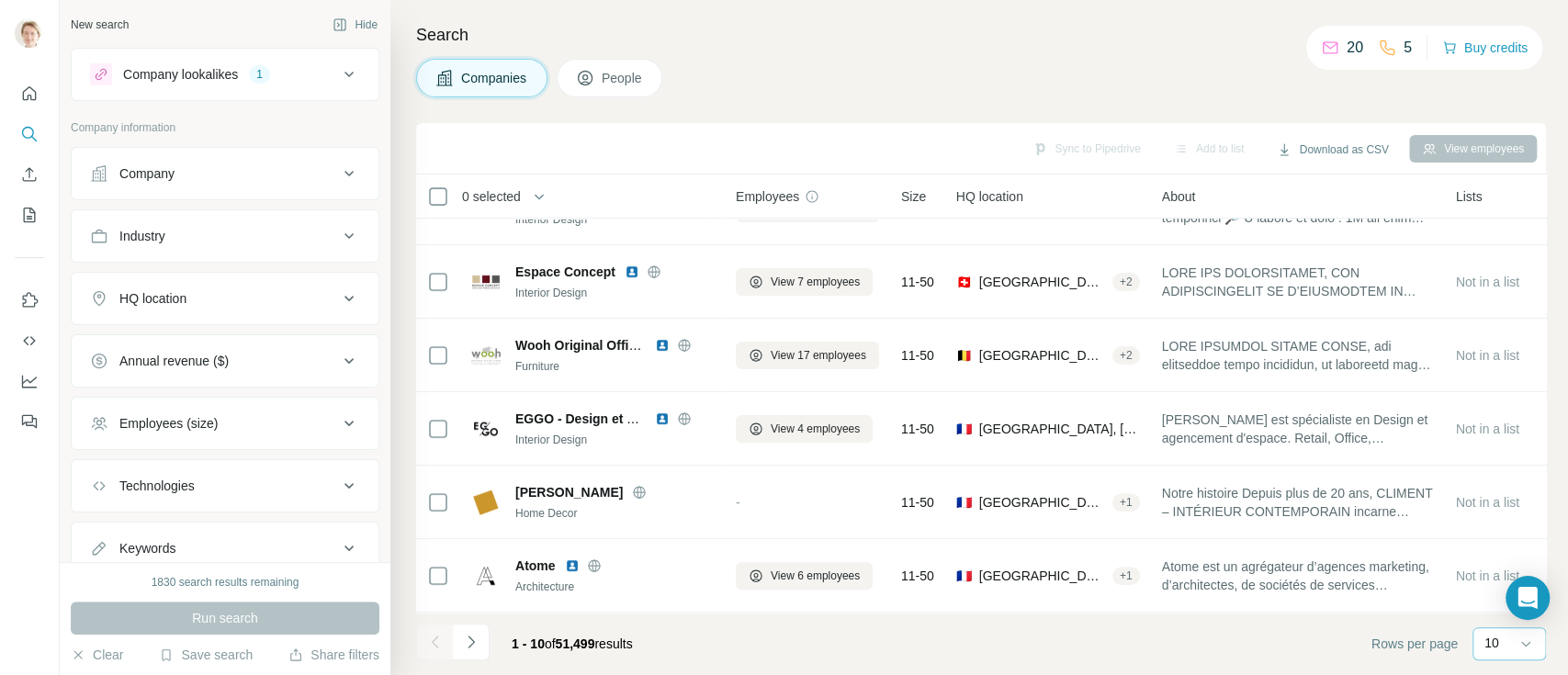
click at [1536, 649] on input at bounding box center [1563, 644] width 56 height 20
click at [1497, 504] on p "60" at bounding box center [1495, 503] width 15 height 18
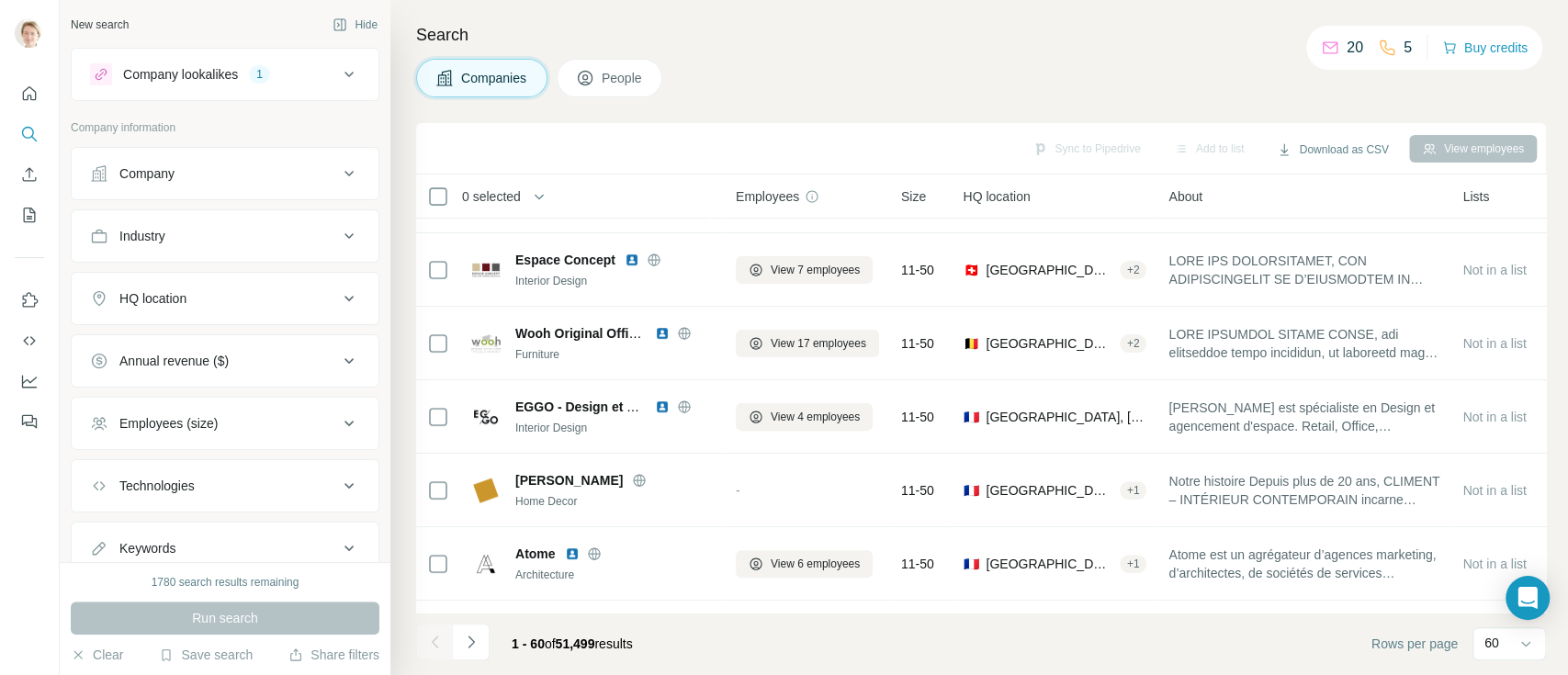
click at [228, 302] on div "HQ location" at bounding box center [214, 299] width 248 height 18
click at [205, 339] on input "text" at bounding box center [225, 344] width 270 height 33
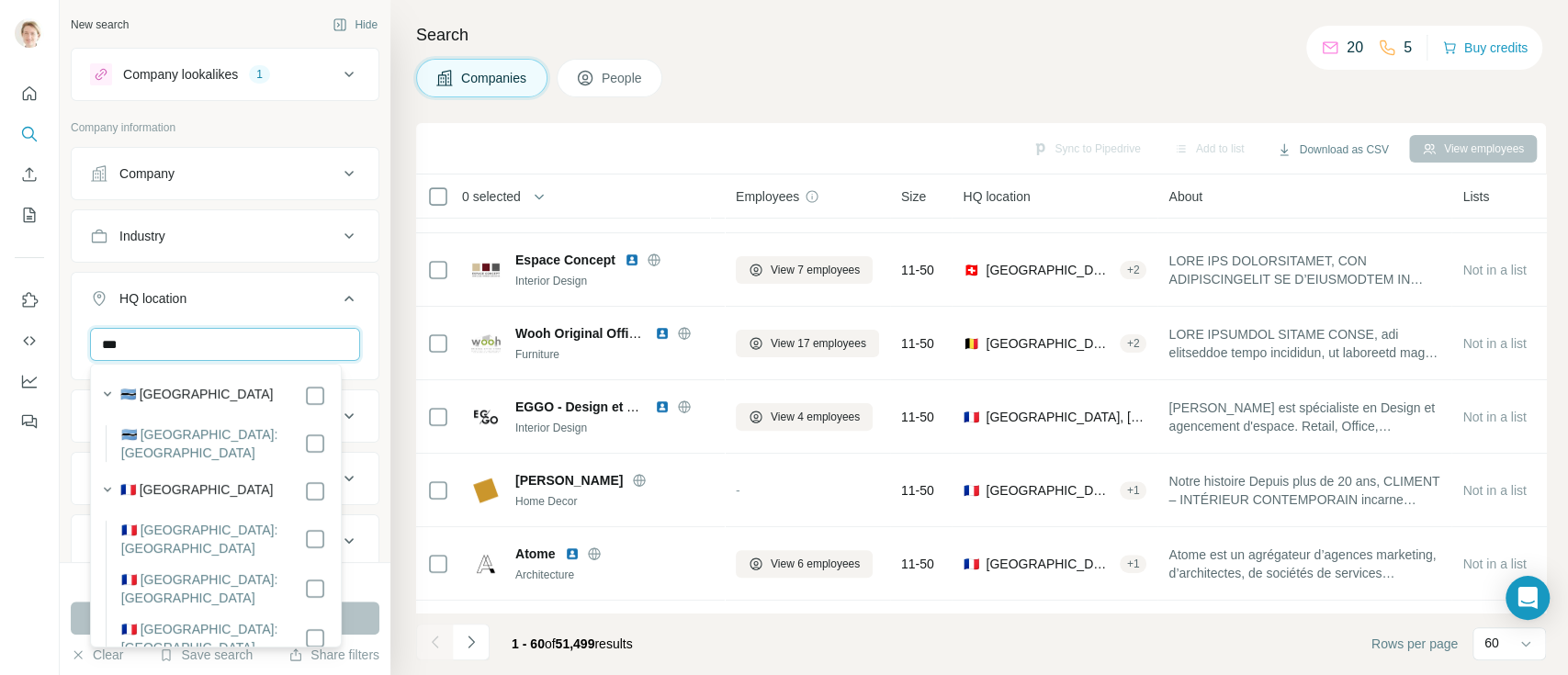
type input "***"
click at [160, 480] on label "🇫🇷 [GEOGRAPHIC_DATA]" at bounding box center [197, 491] width 154 height 22
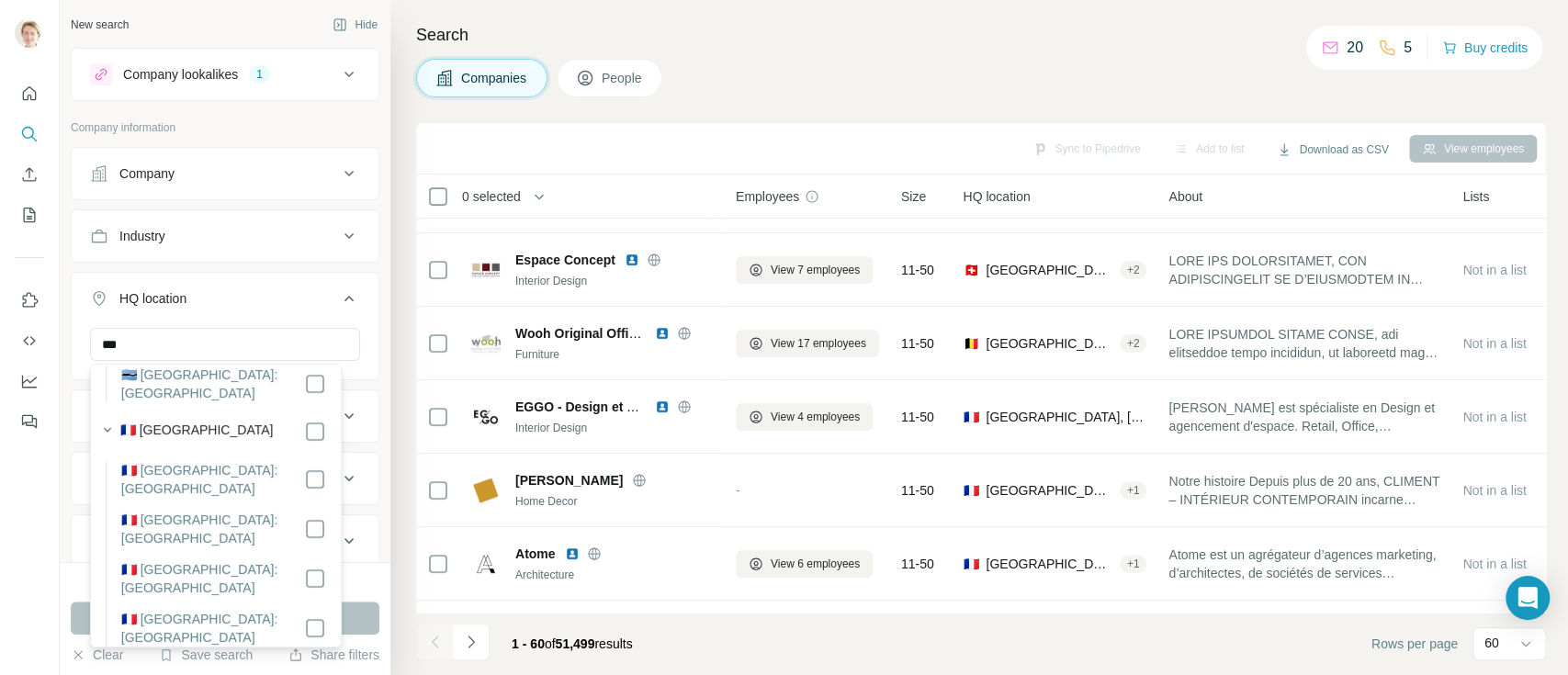
scroll to position [122, 0]
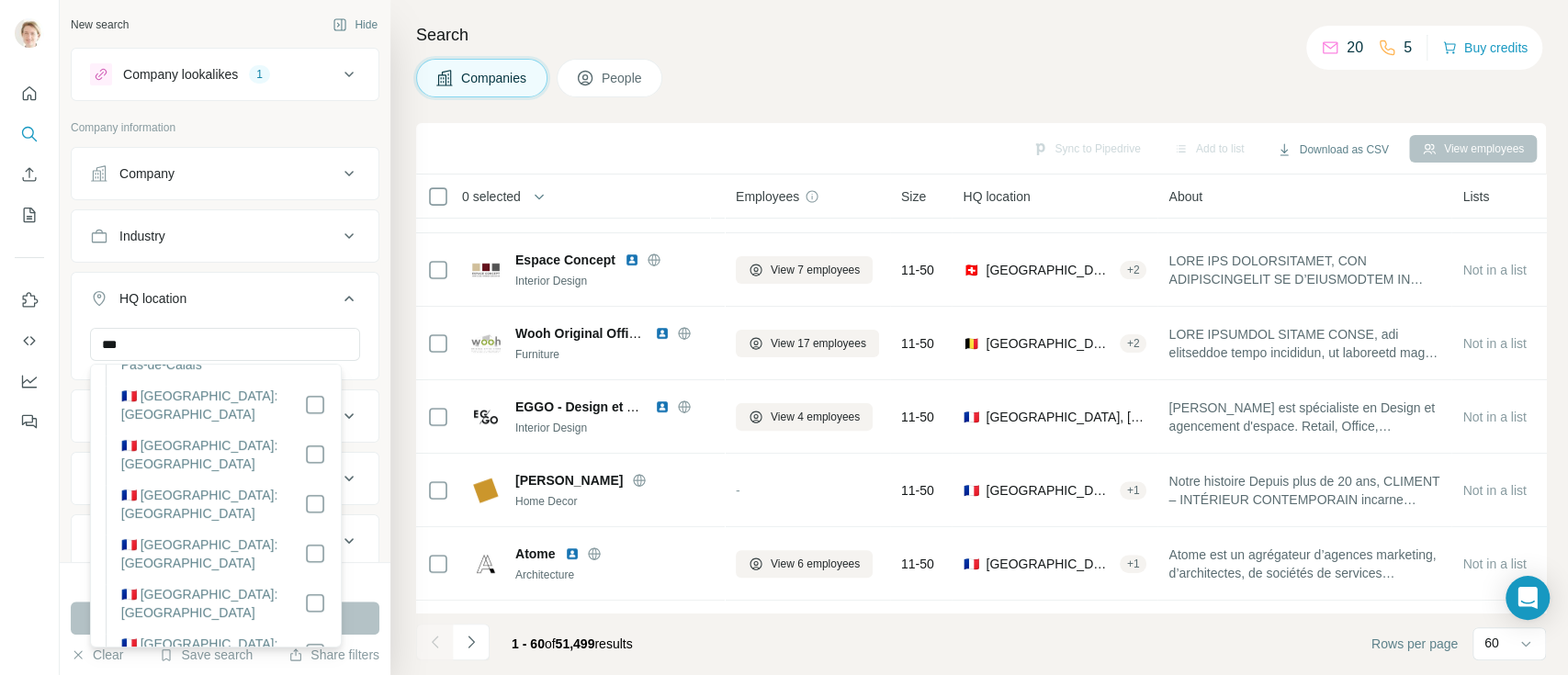
scroll to position [3305, 0]
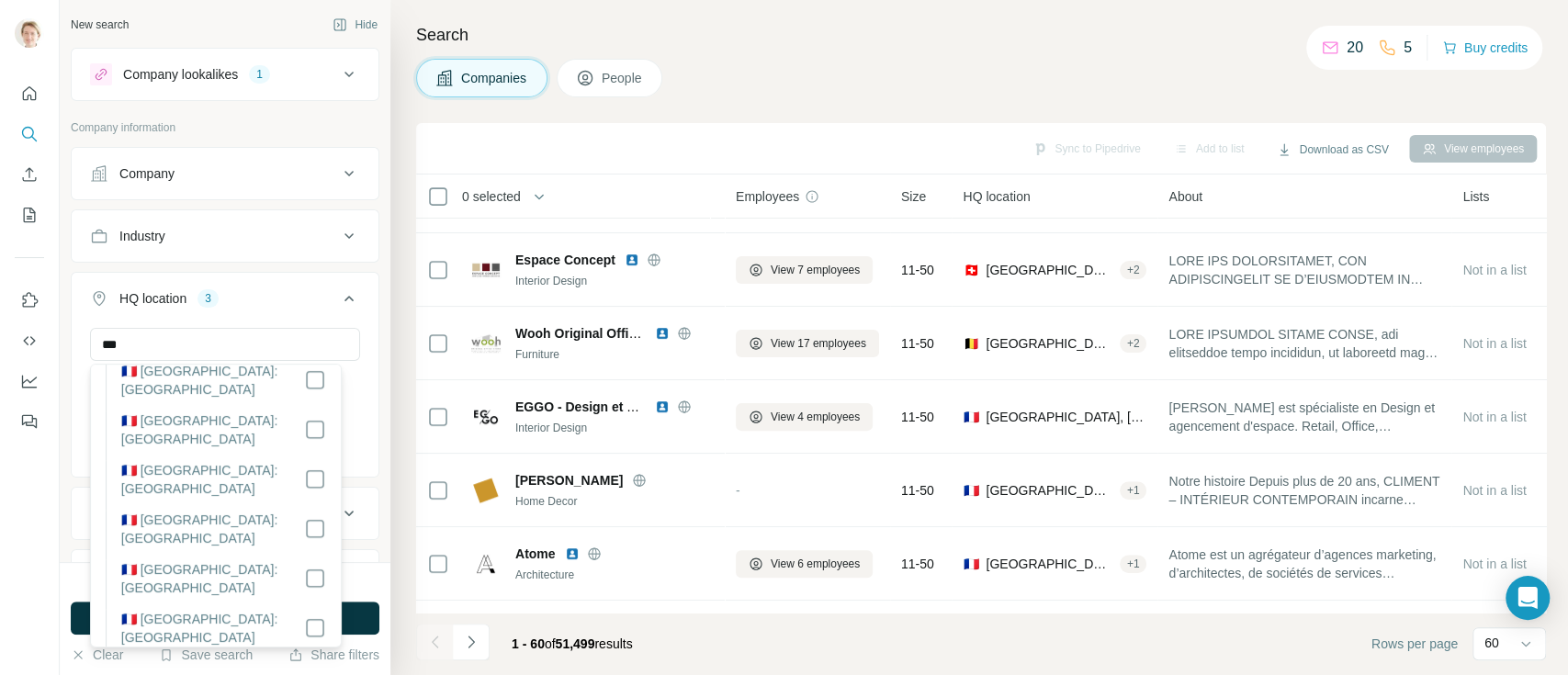
scroll to position [3427, 0]
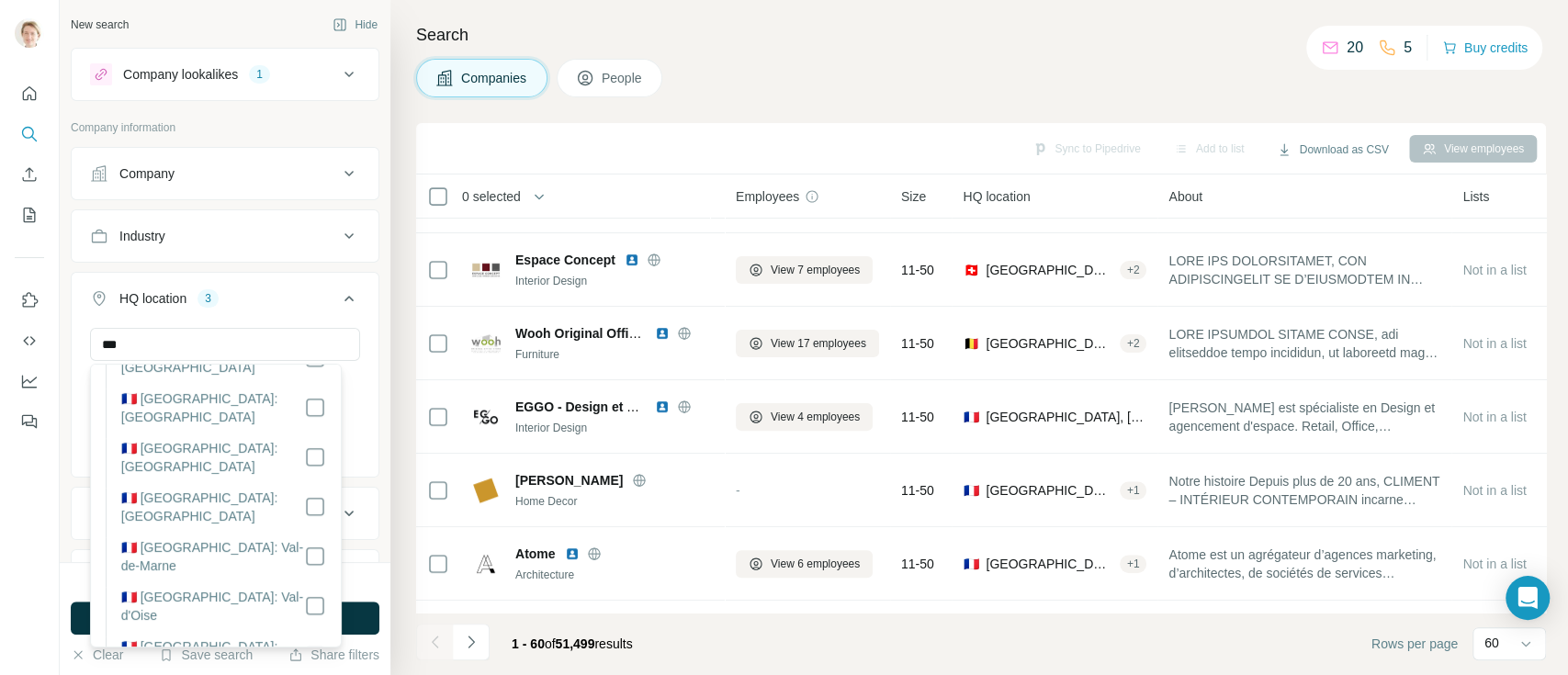
click at [362, 323] on div "New search Hide Company lookalikes 1 Company information Company Industry HQ lo…" at bounding box center [225, 281] width 330 height 562
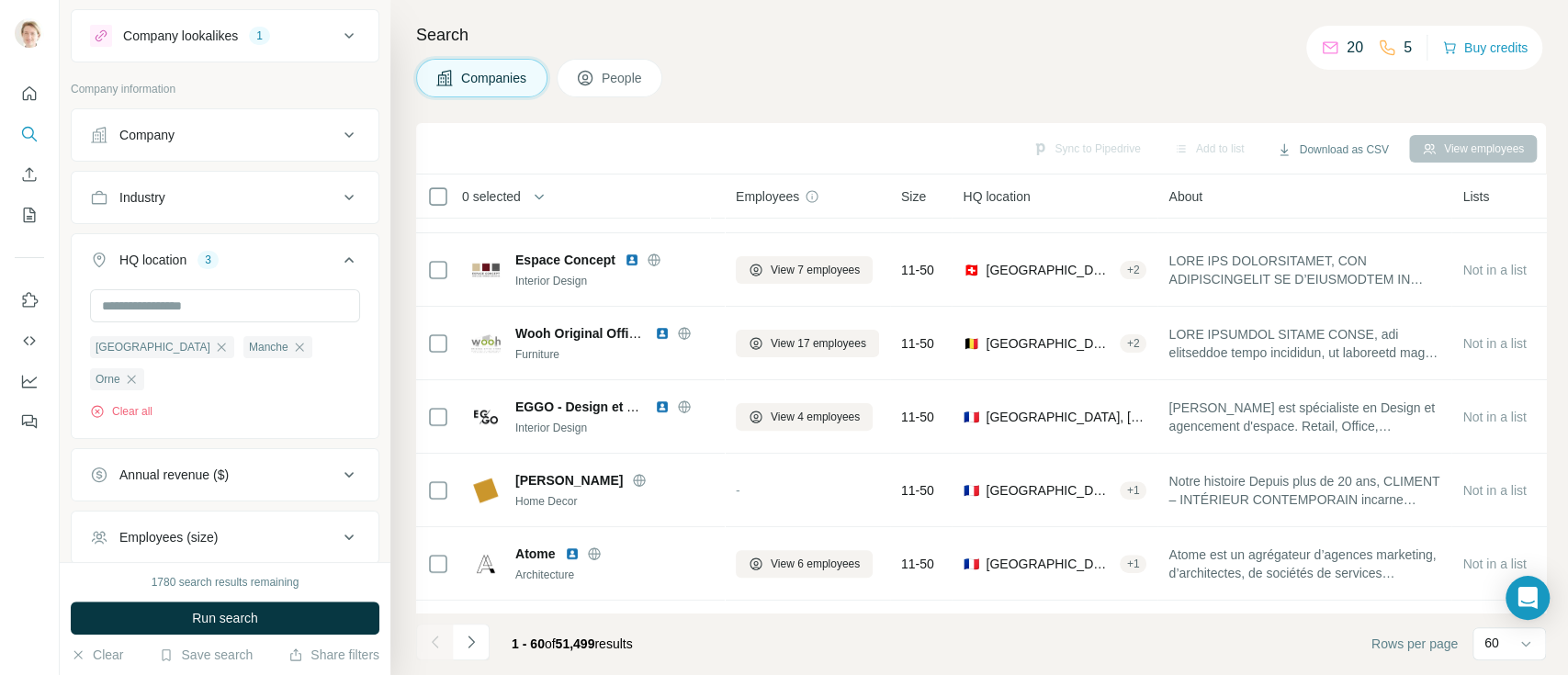
scroll to position [183, 0]
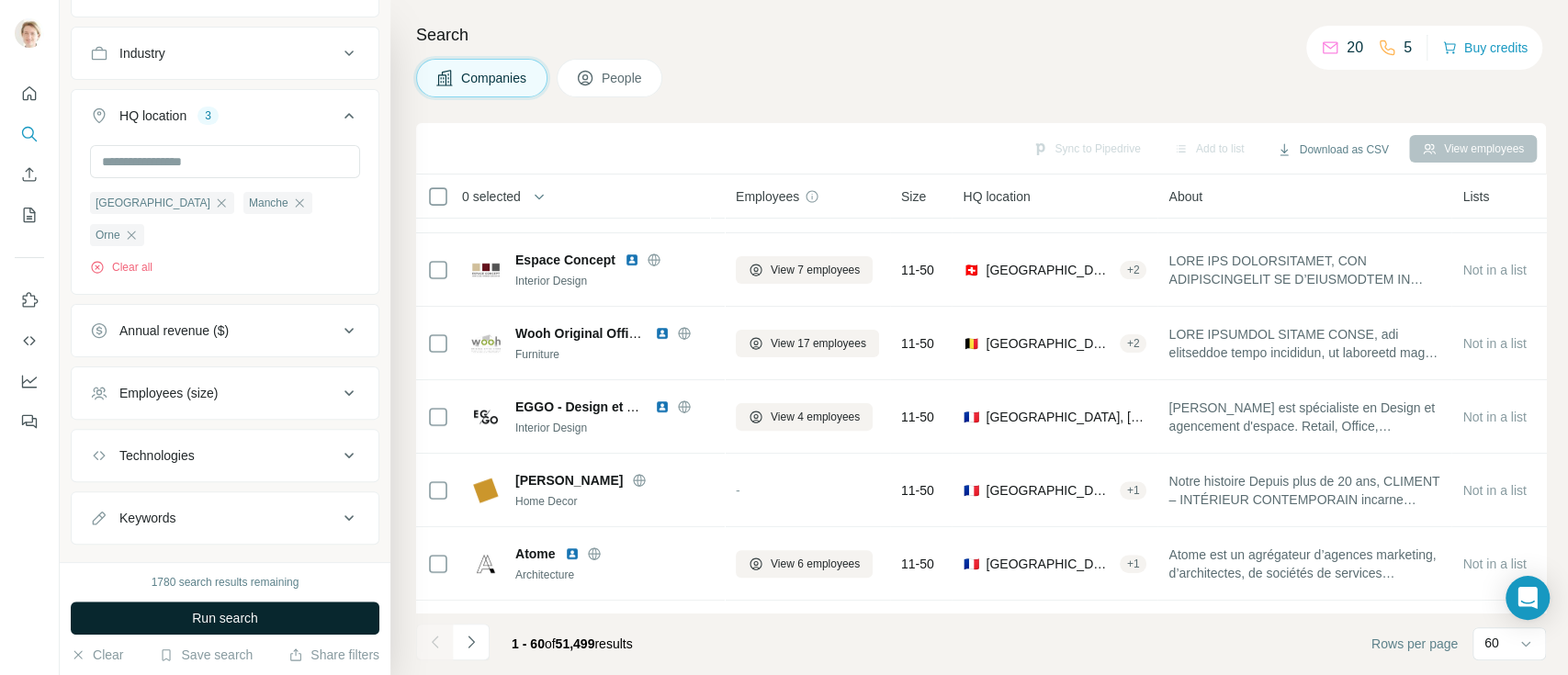
click at [244, 620] on span "Run search" at bounding box center [224, 618] width 66 height 18
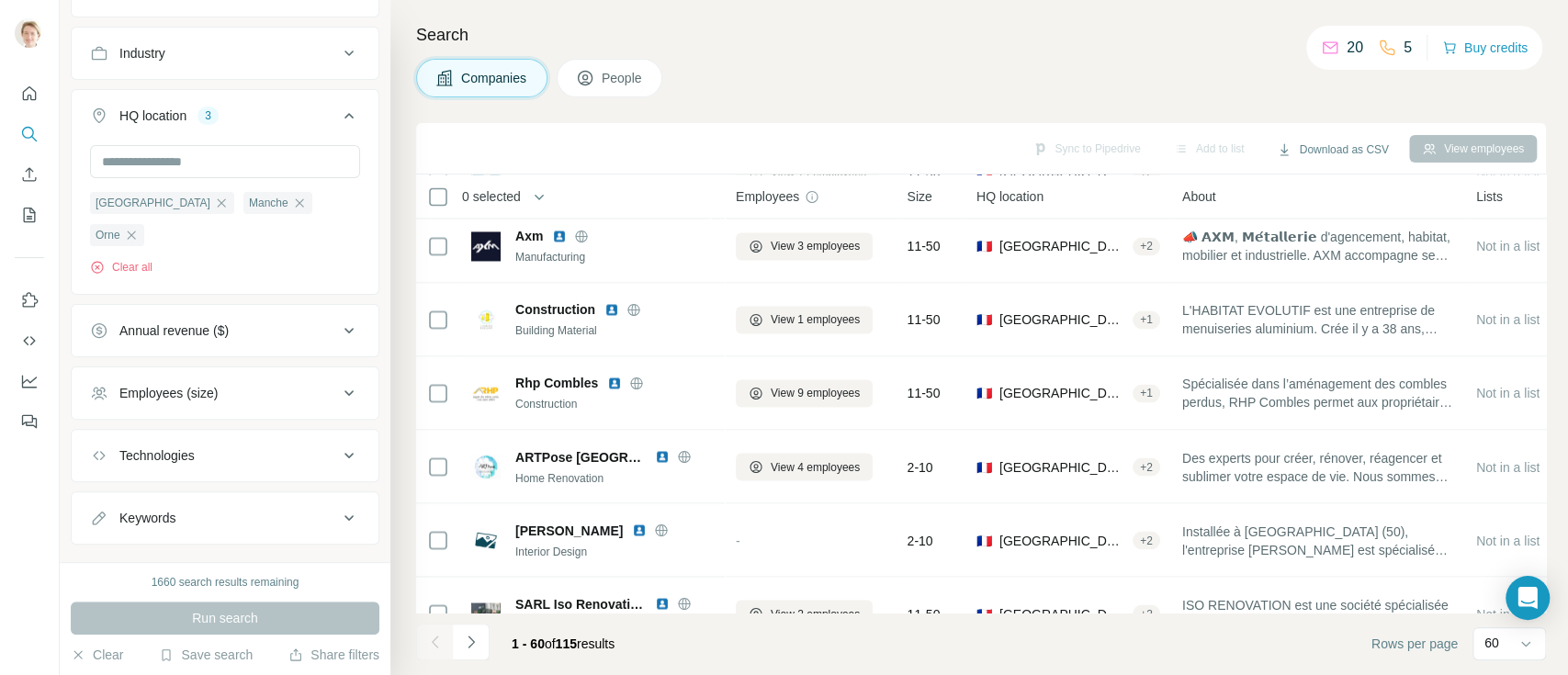
scroll to position [2189, 0]
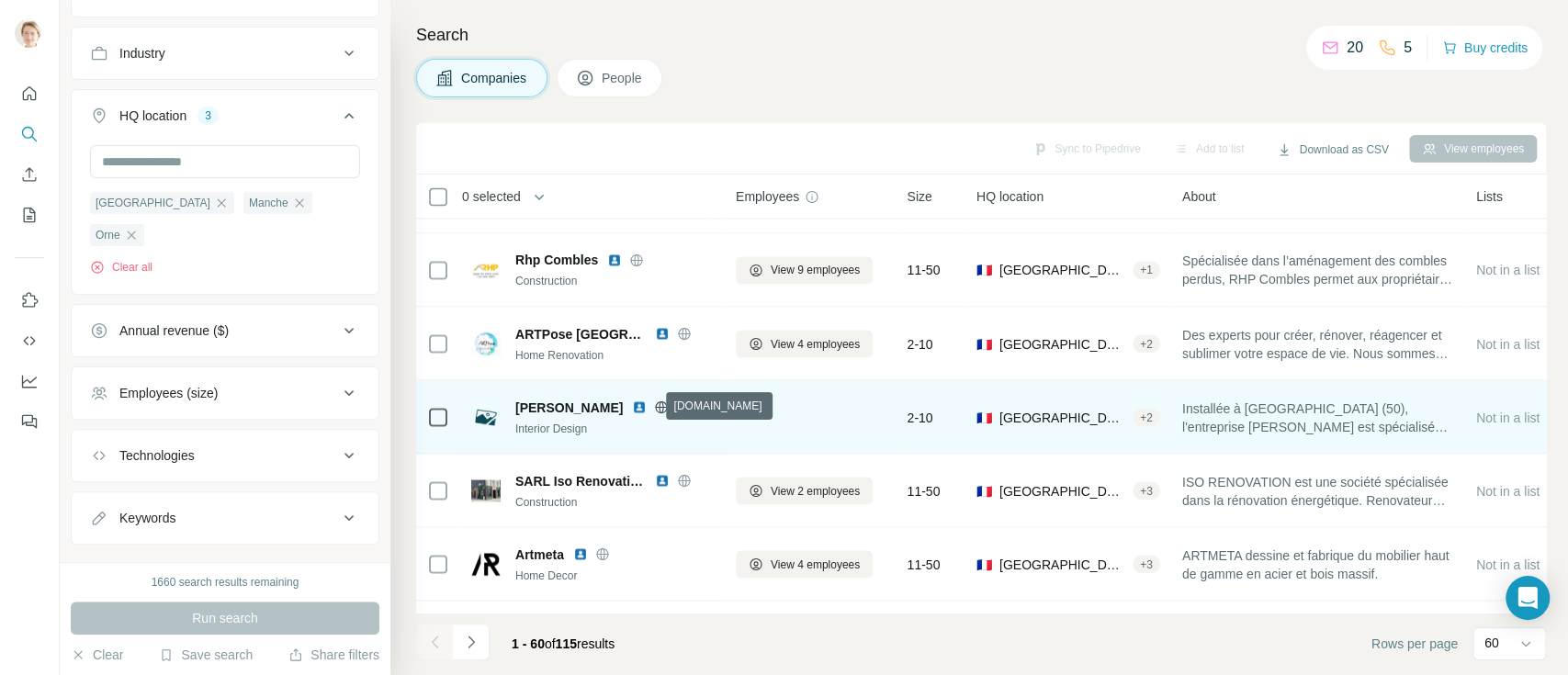
click at [660, 407] on icon at bounding box center [661, 406] width 5 height 12
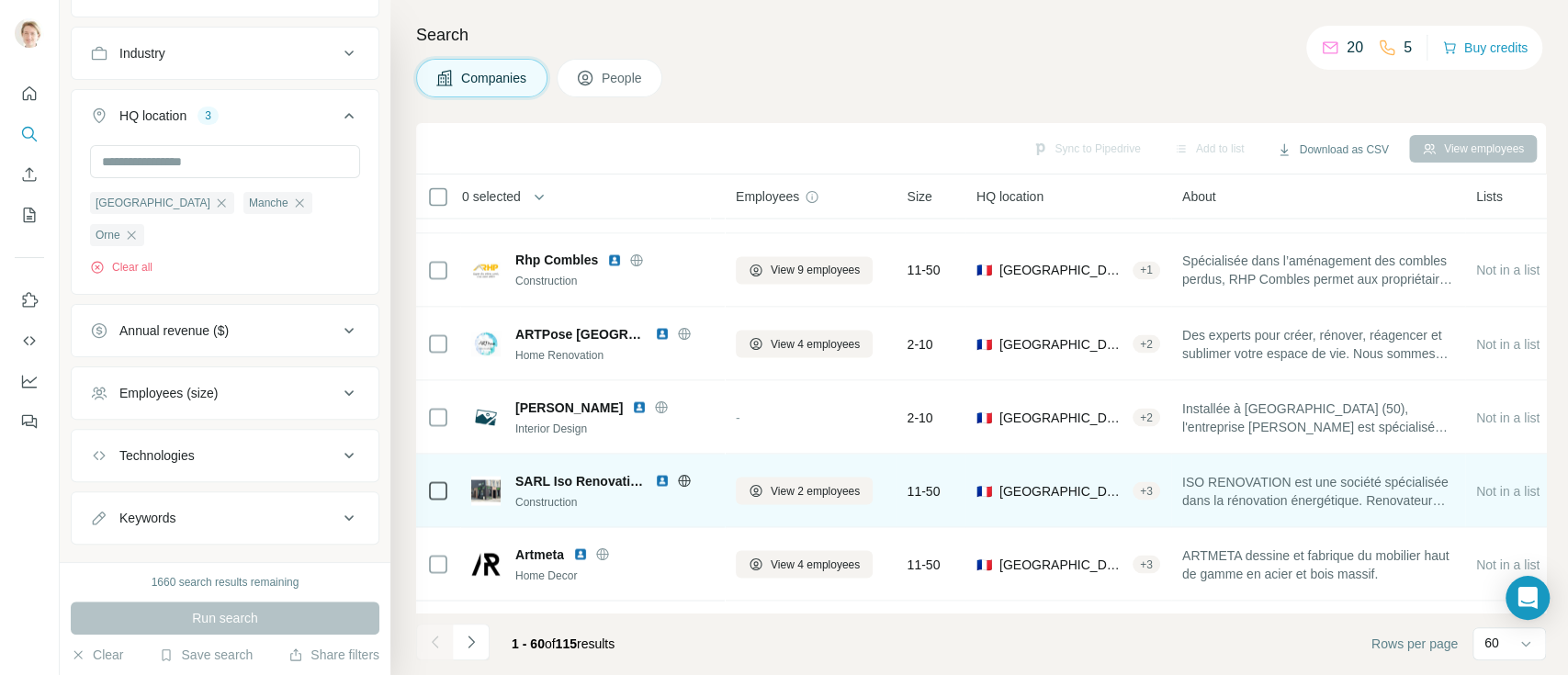
click at [686, 476] on icon at bounding box center [684, 479] width 12 height 12
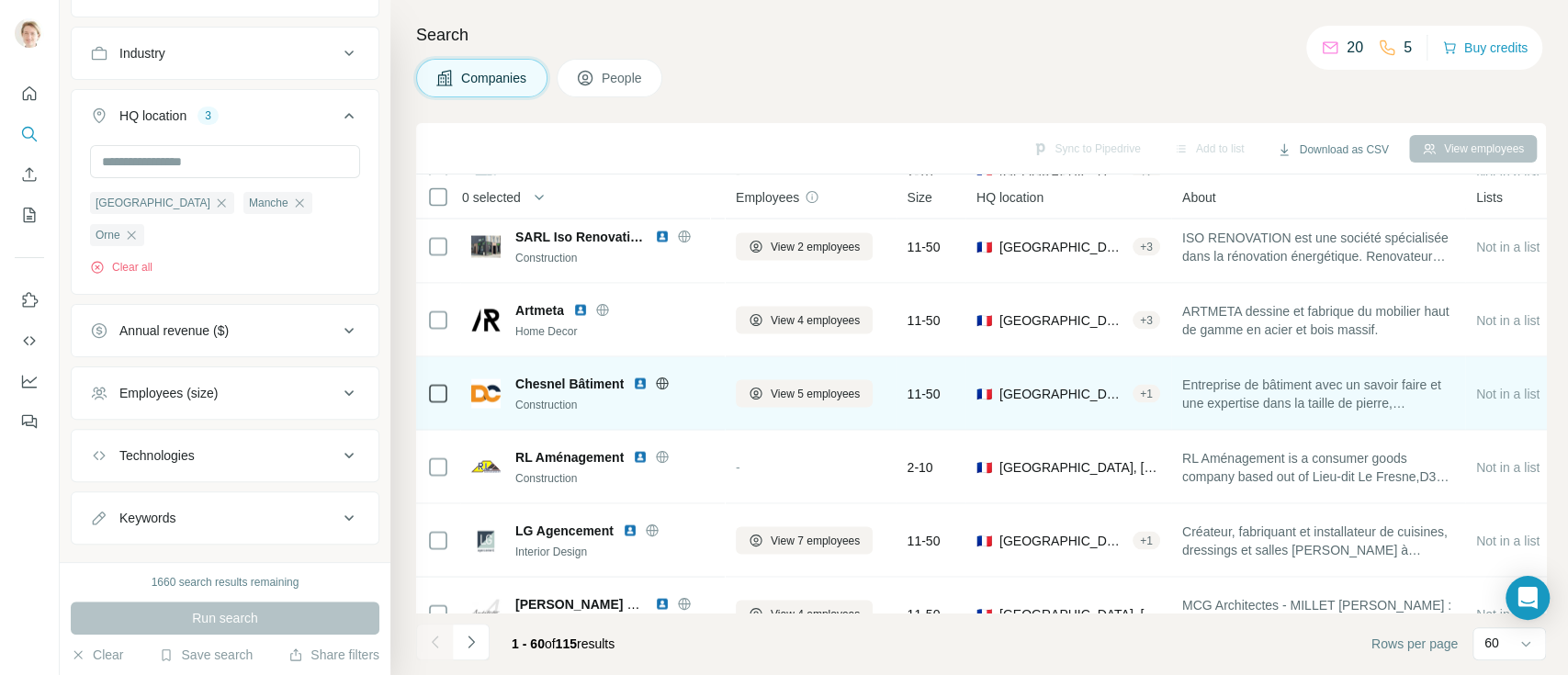
scroll to position [2556, 0]
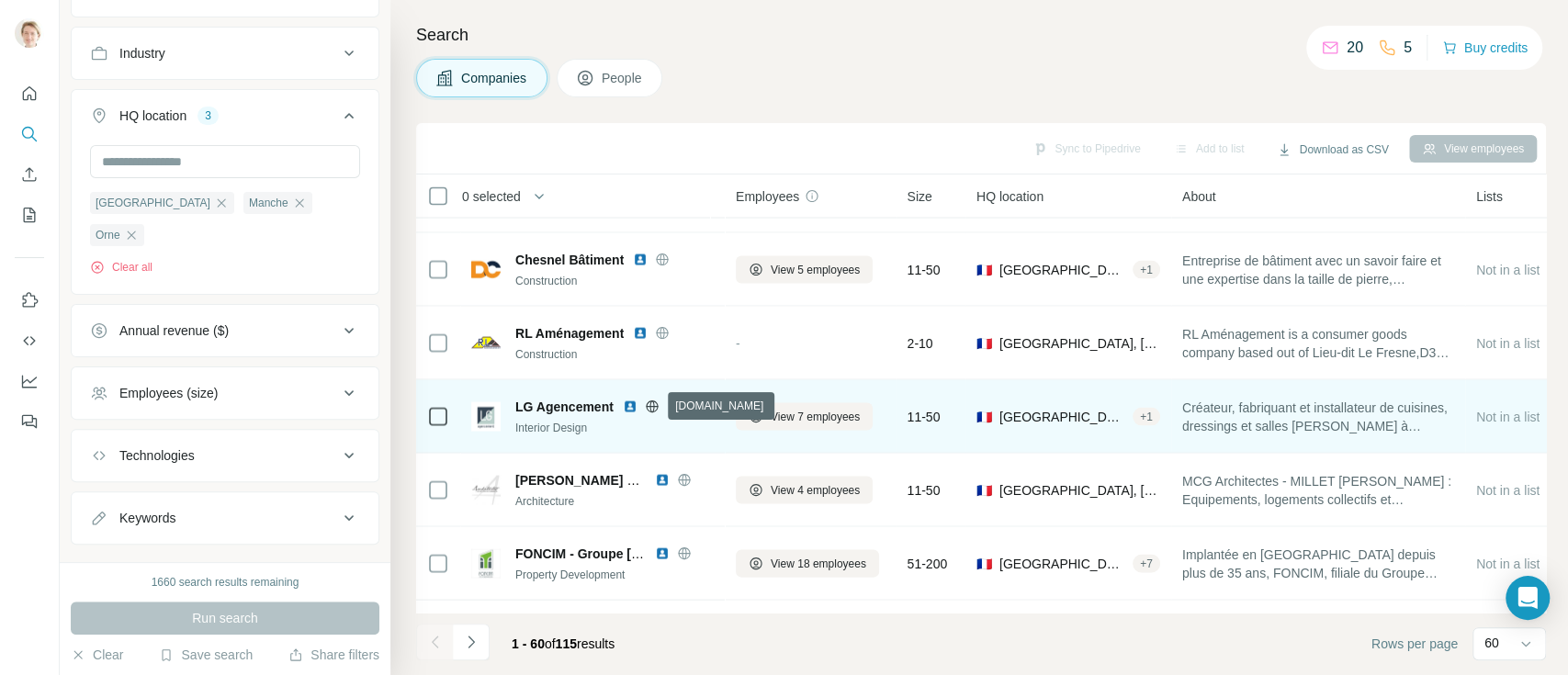
click at [656, 405] on icon at bounding box center [652, 407] width 15 height 15
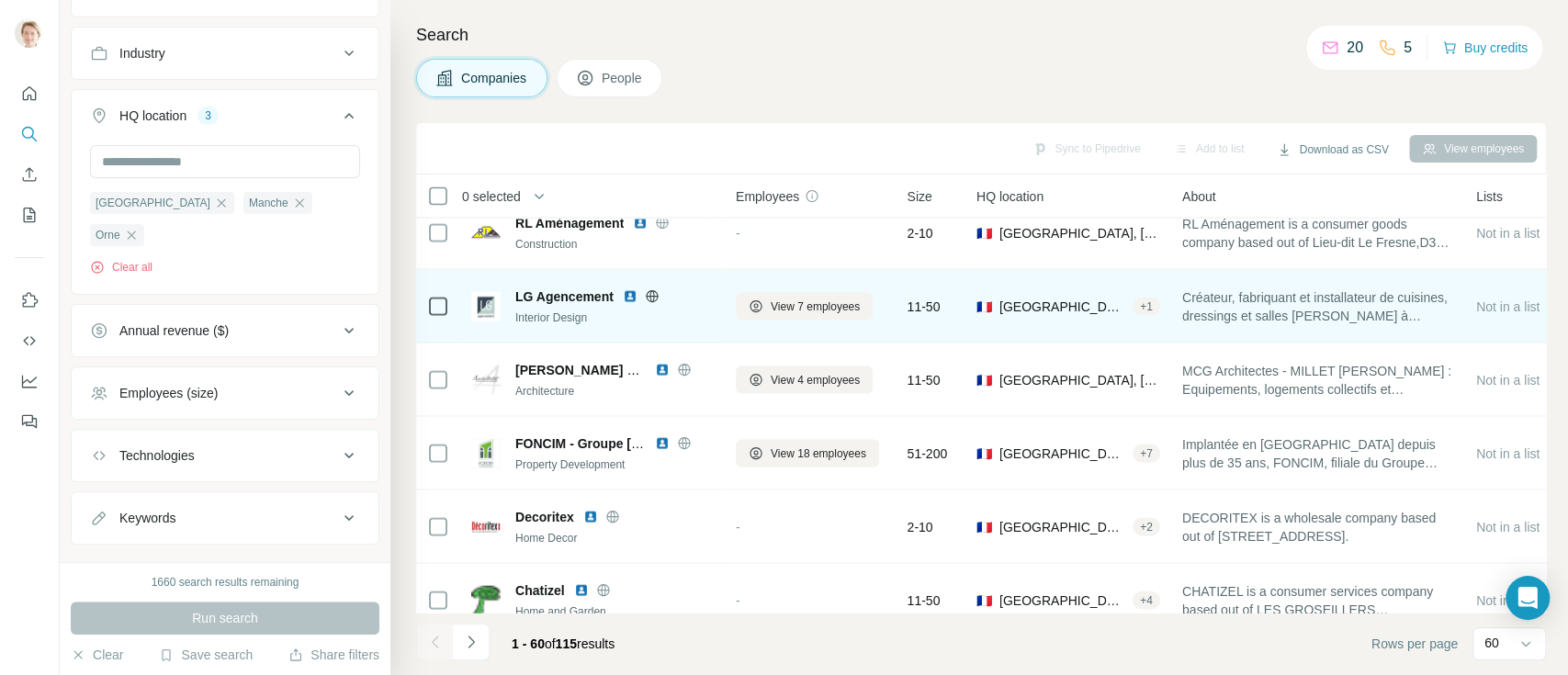
scroll to position [2678, 0]
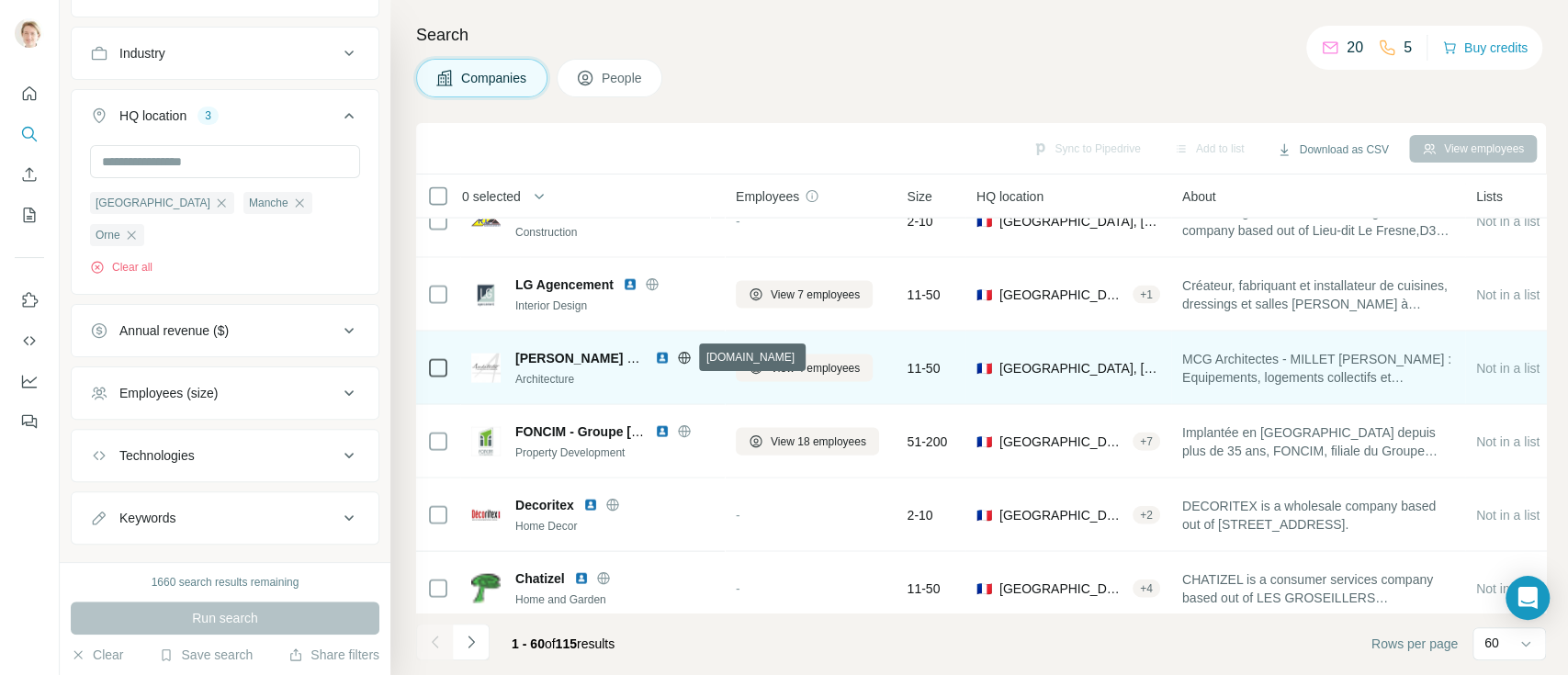
click at [682, 356] on icon at bounding box center [685, 358] width 15 height 15
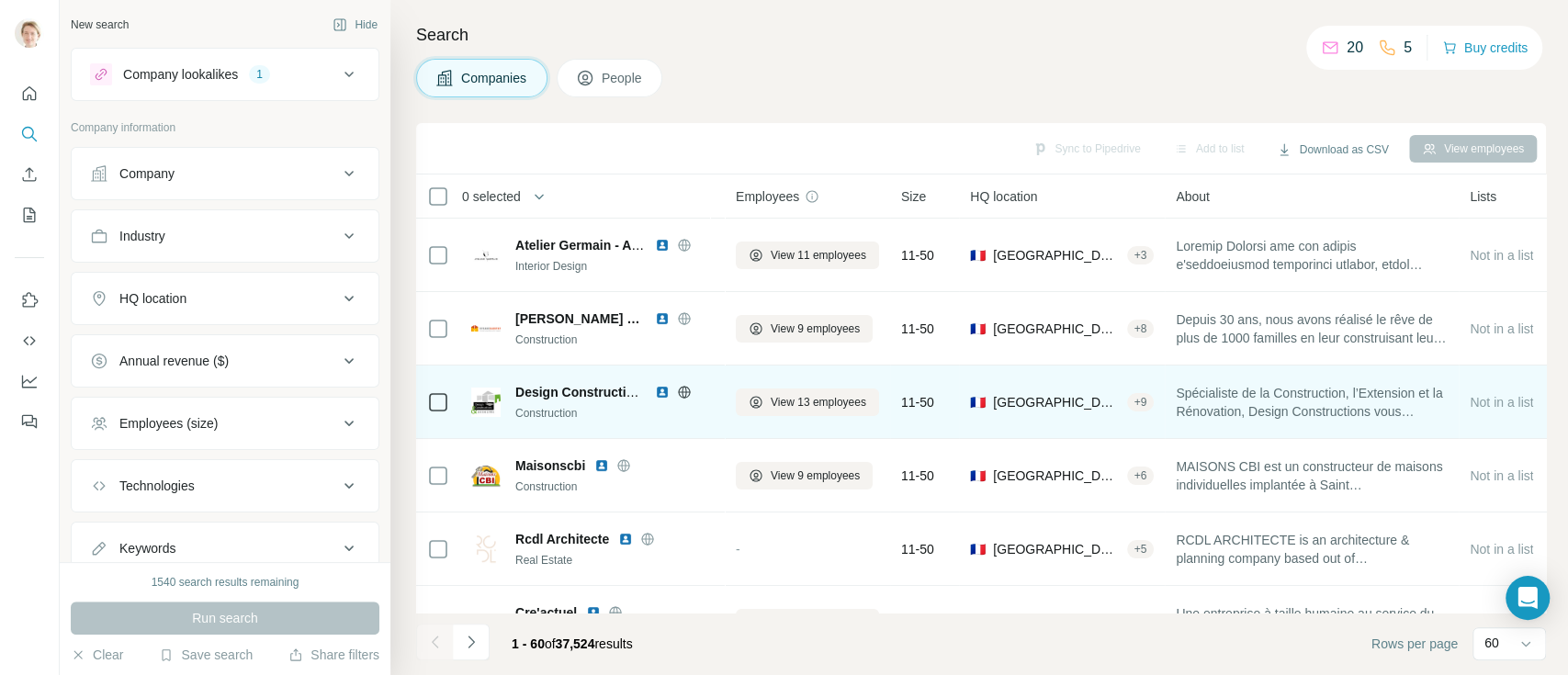
click at [686, 393] on icon at bounding box center [685, 392] width 15 height 15
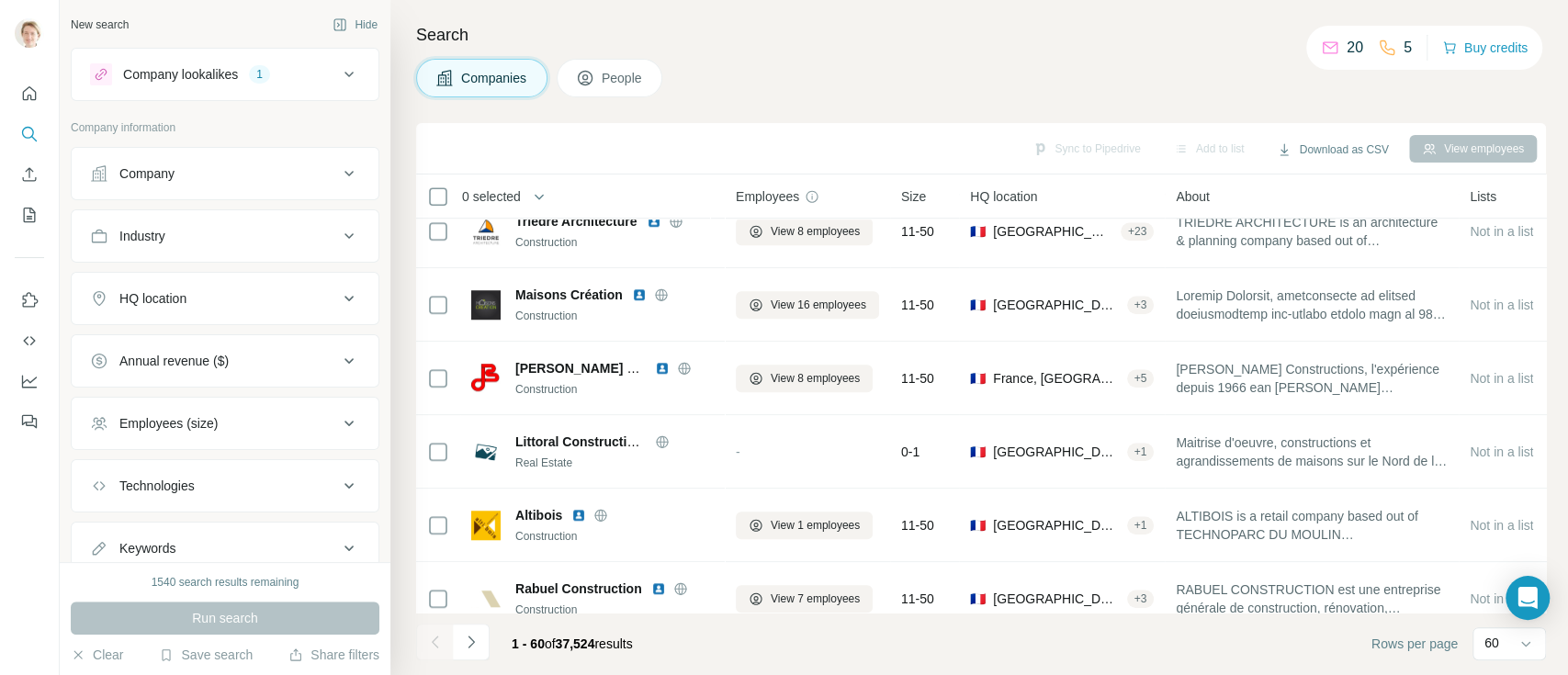
scroll to position [1101, 0]
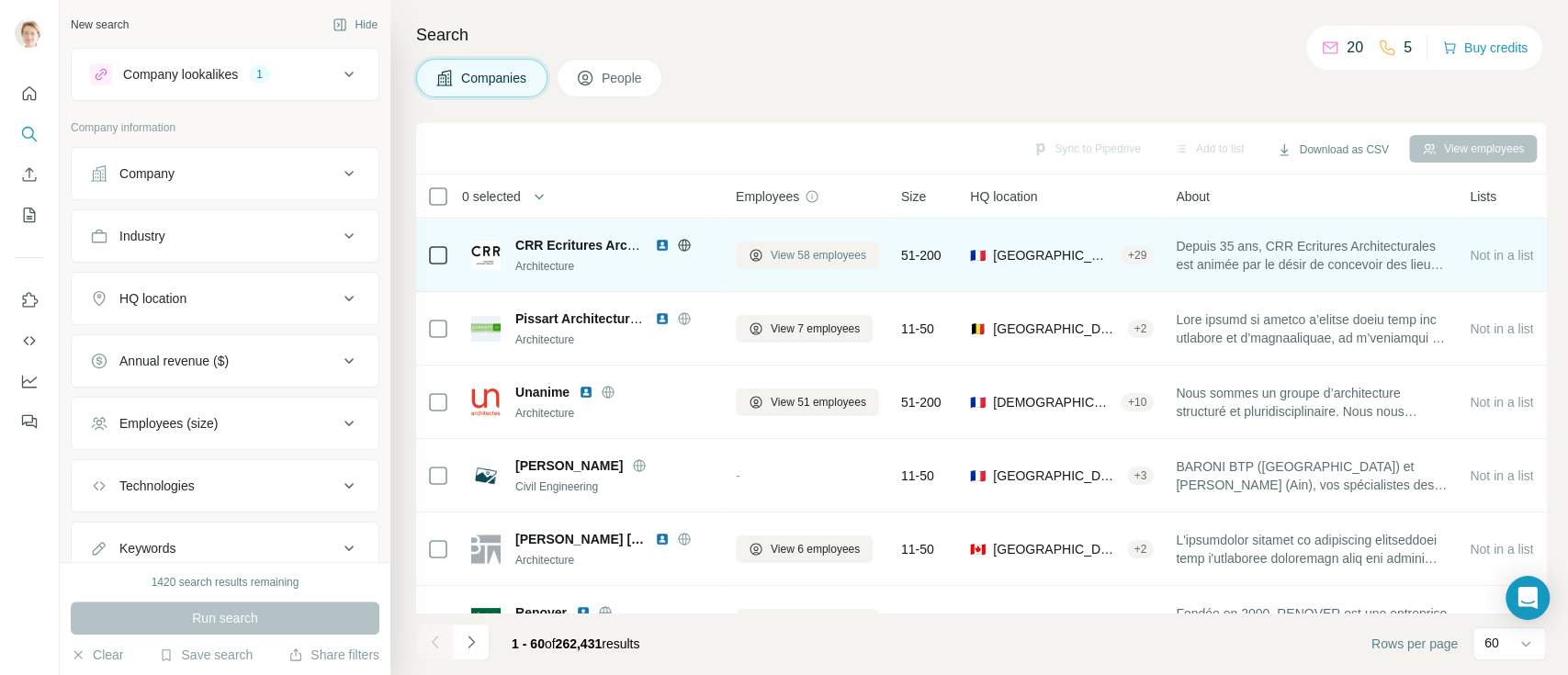
click at [782, 255] on span "View 58 employees" at bounding box center [818, 255] width 95 height 17
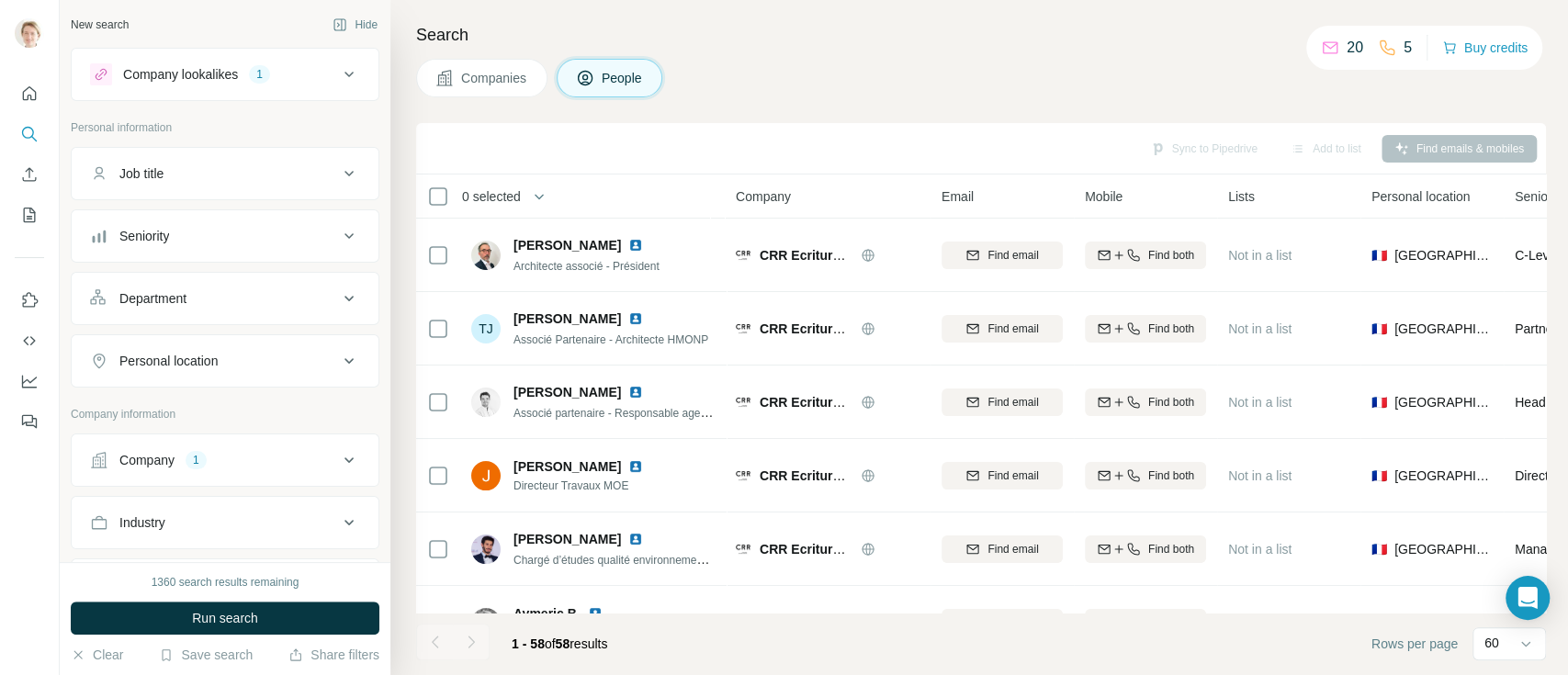
click at [487, 66] on button "Companies" at bounding box center [482, 79] width 131 height 39
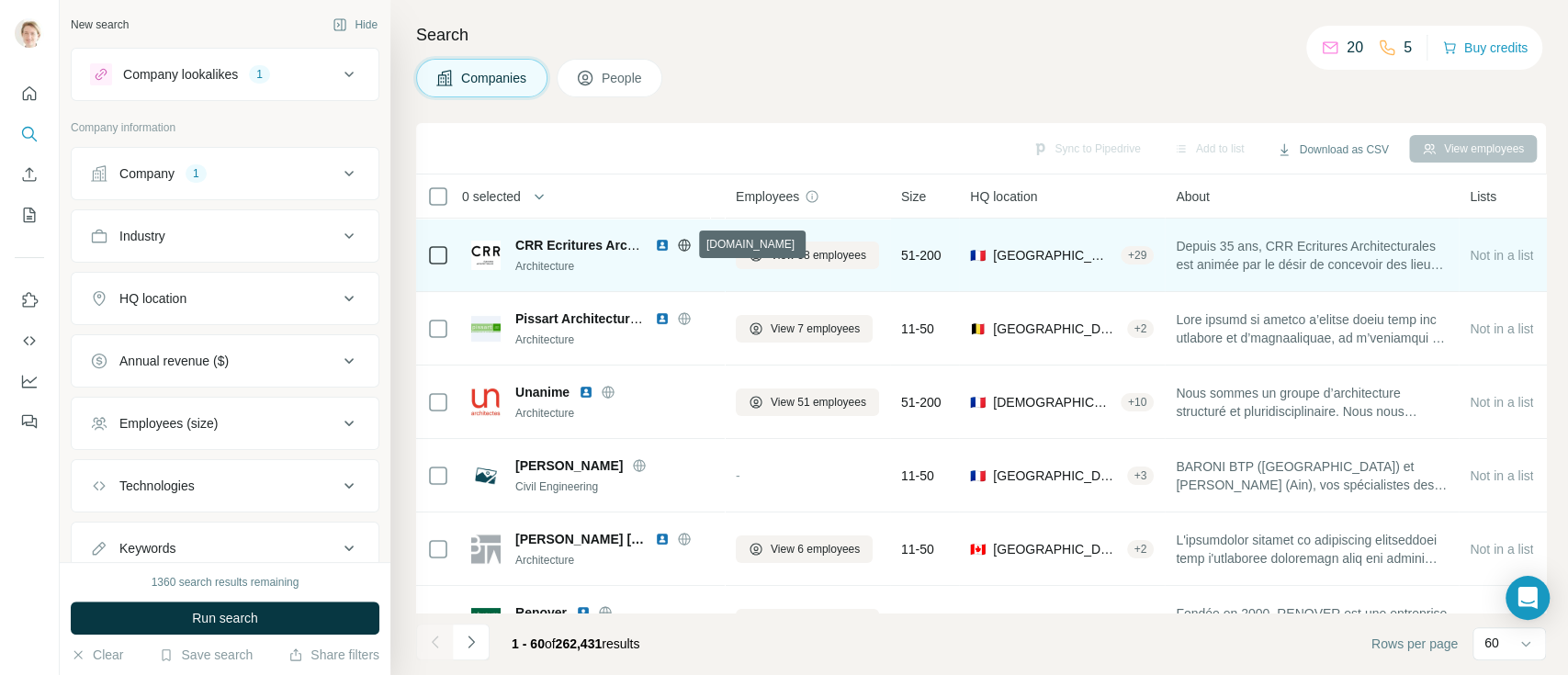
click at [684, 243] on icon at bounding box center [685, 245] width 15 height 15
